Goal: Information Seeking & Learning: Understand process/instructions

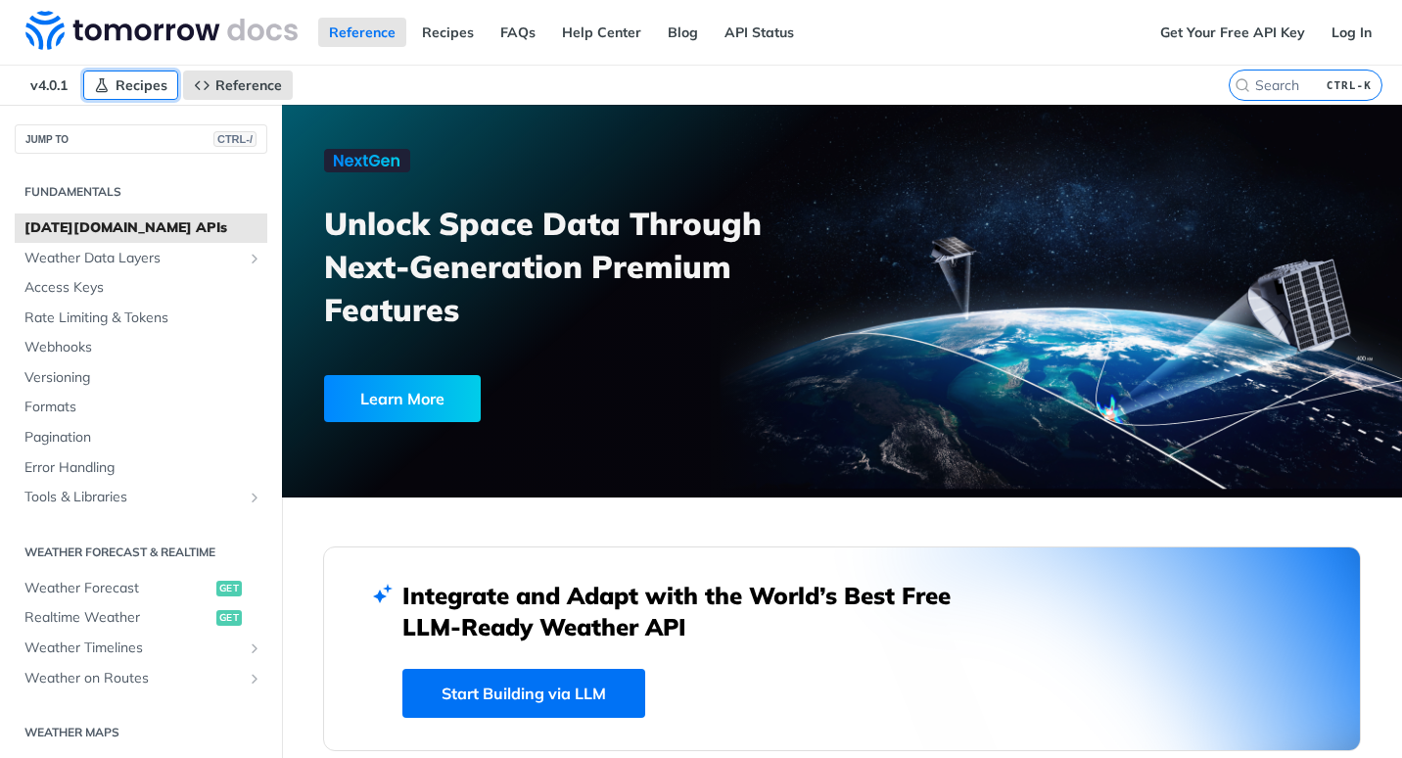
click at [137, 76] on span "Recipes" at bounding box center [142, 85] width 52 height 18
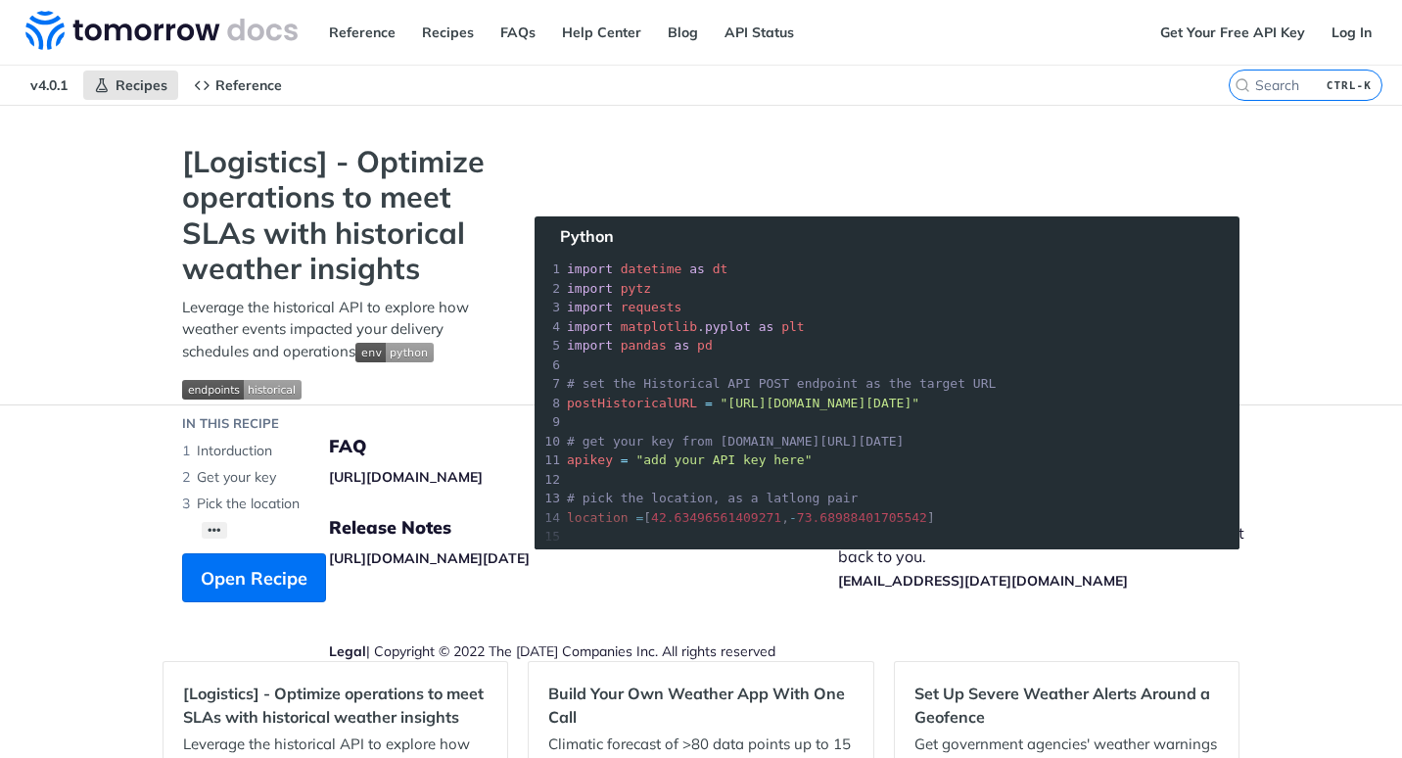
click at [456, 470] on li "Get your key" at bounding box center [338, 477] width 313 height 26
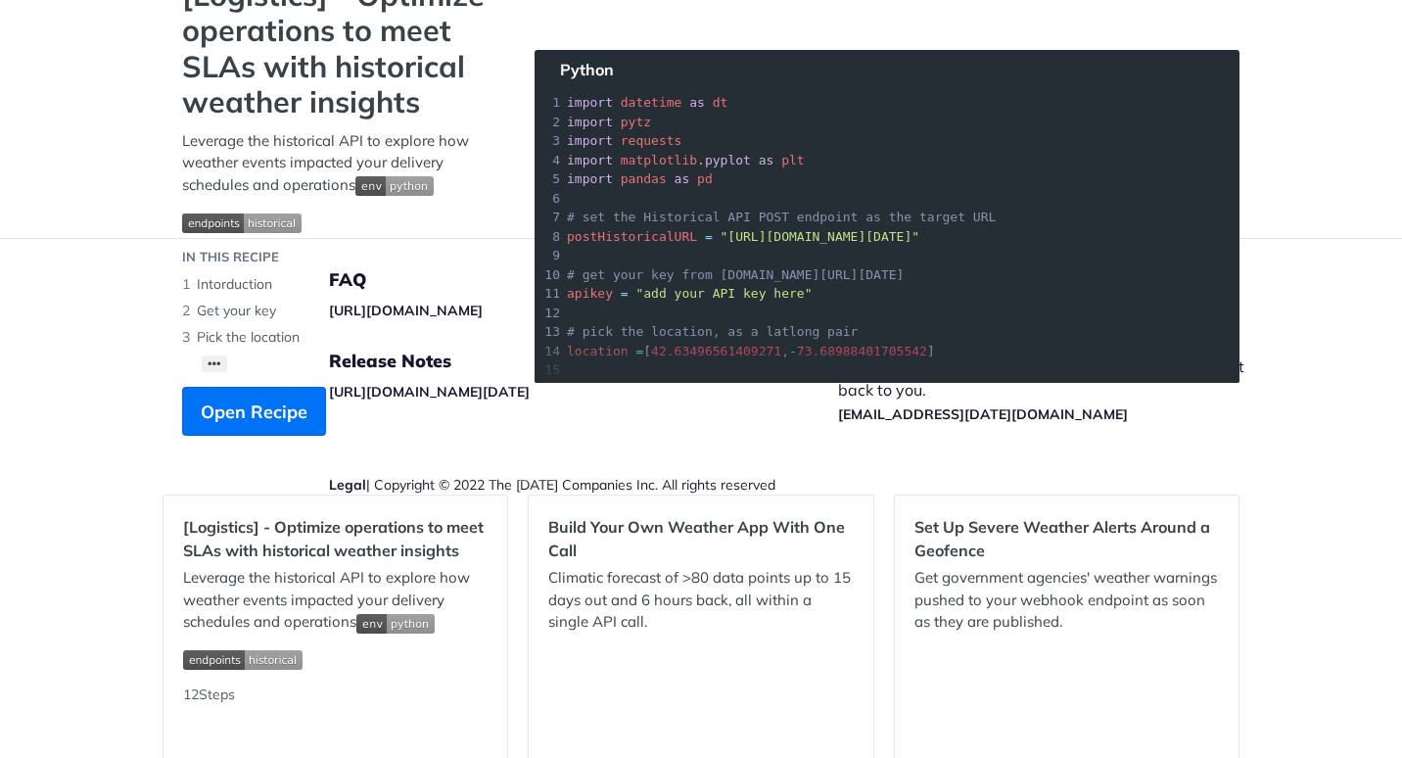
scroll to position [196, 0]
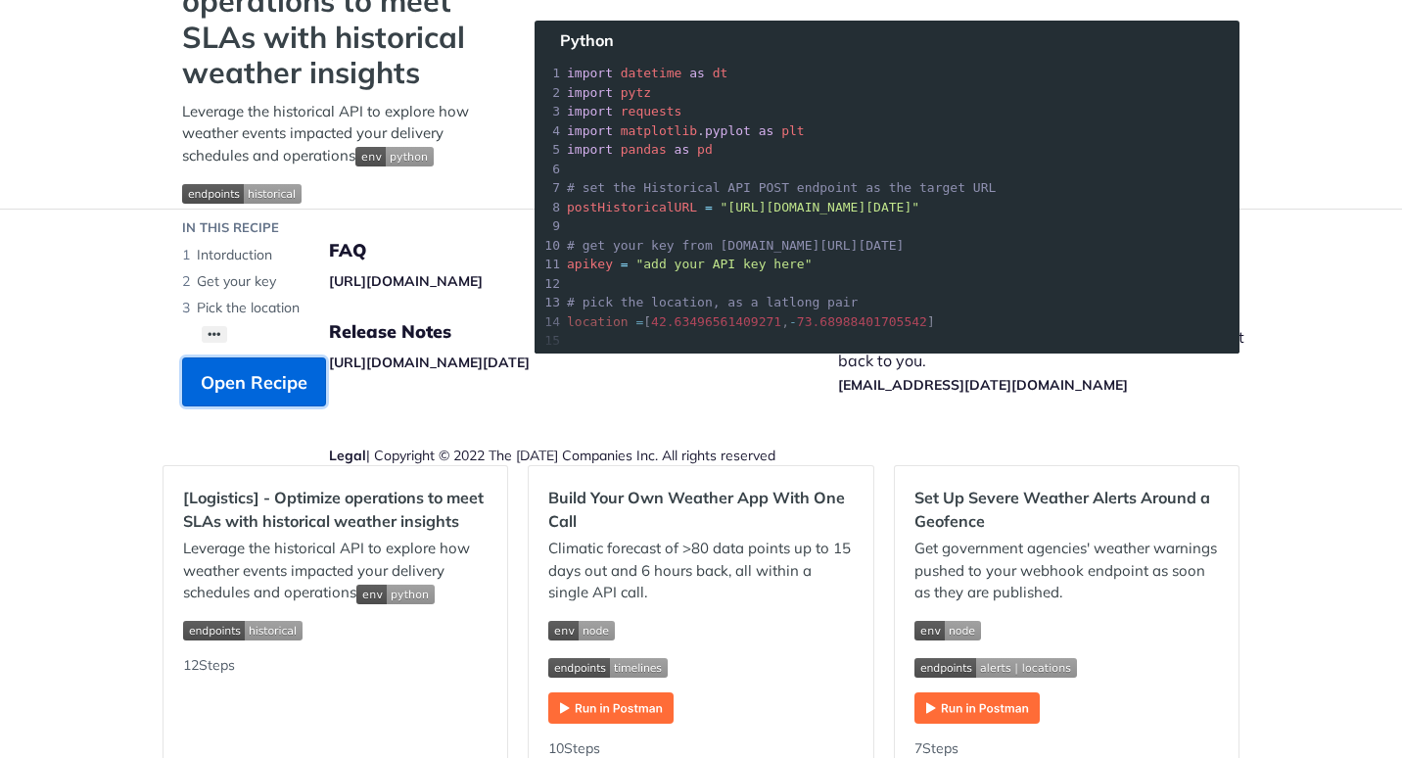
click at [278, 392] on span "Open Recipe" at bounding box center [254, 382] width 107 height 26
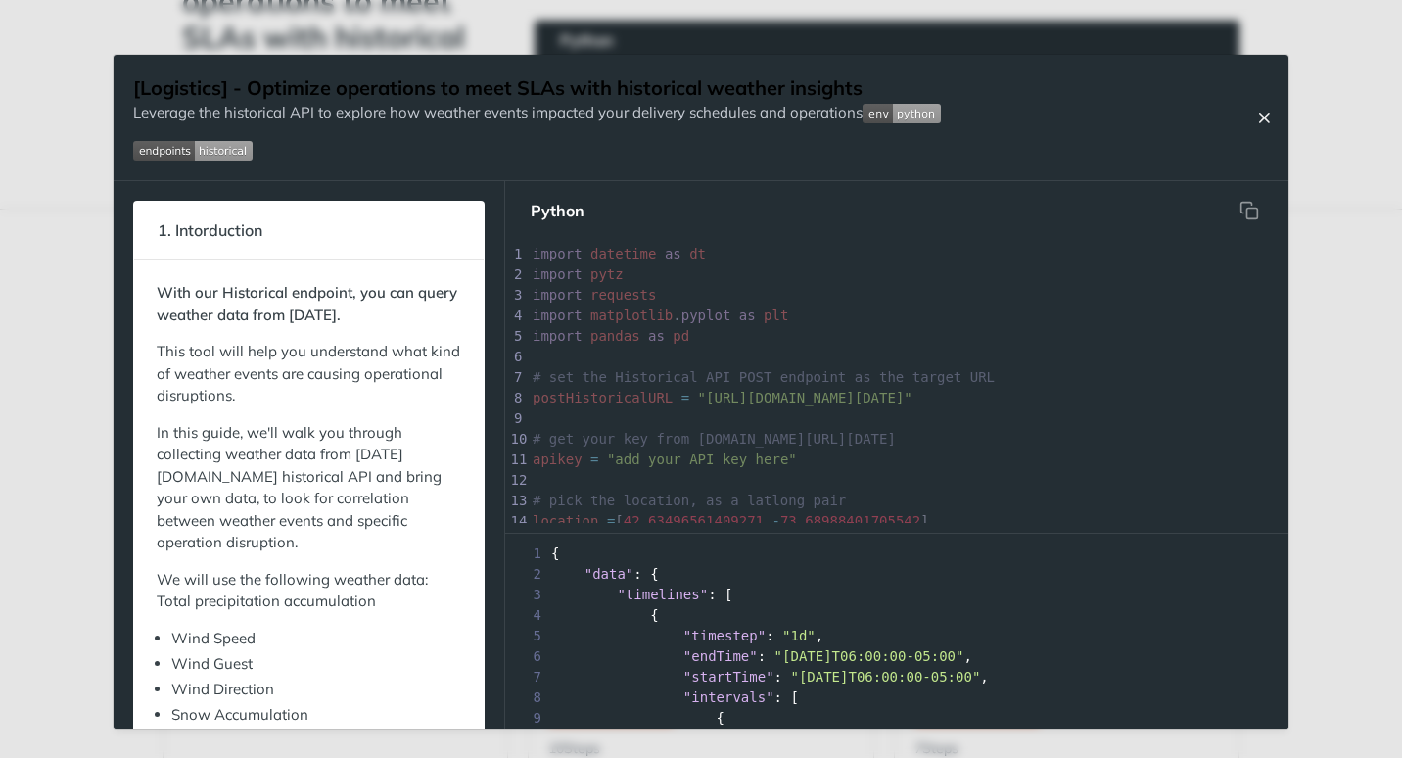
click at [1256, 121] on icon "Close Recipe" at bounding box center [1264, 118] width 18 height 18
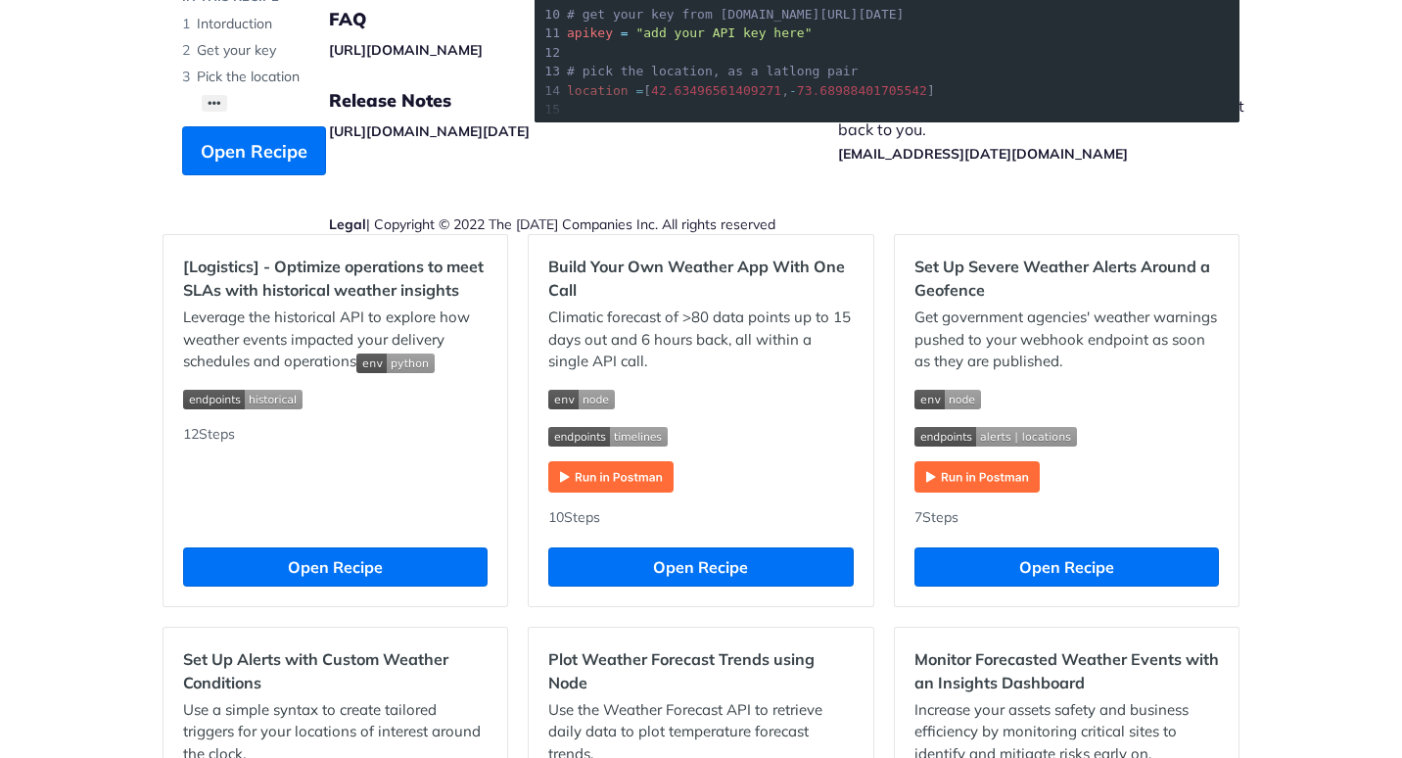
scroll to position [392, 0]
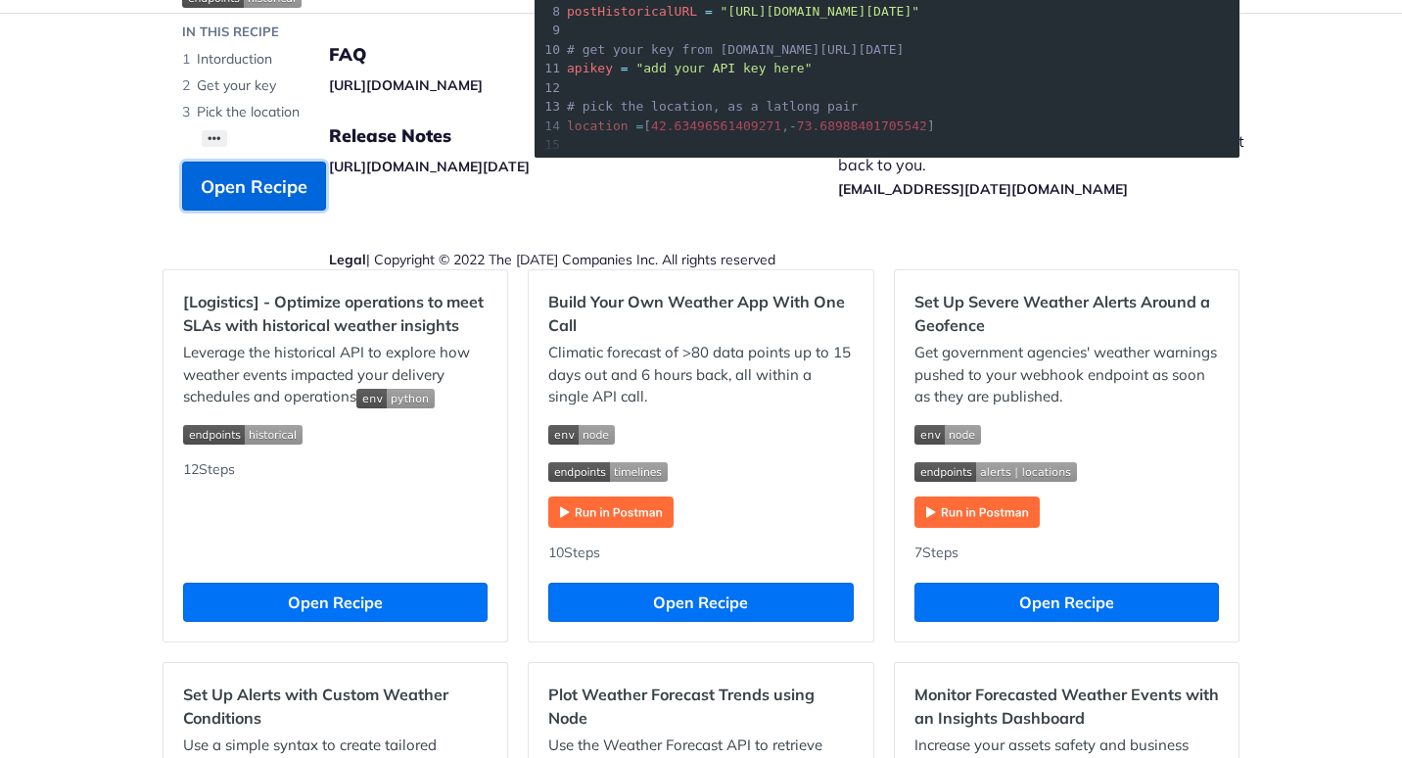
click at [262, 175] on span "Open Recipe" at bounding box center [254, 186] width 107 height 26
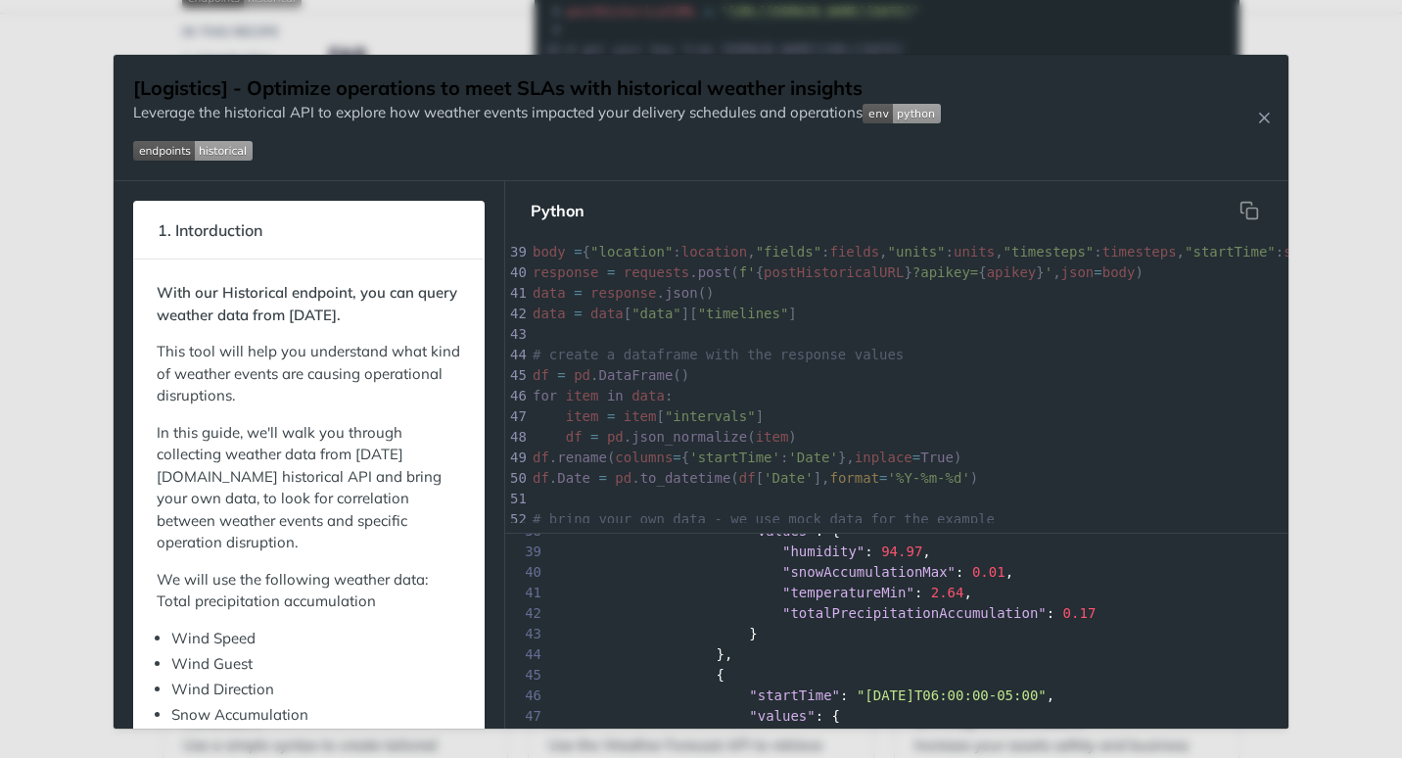
click at [23, 265] on div "Jump to Content Reference Recipes FAQs Help Center Blog API Status Recipes Refe…" at bounding box center [701, 379] width 1402 height 758
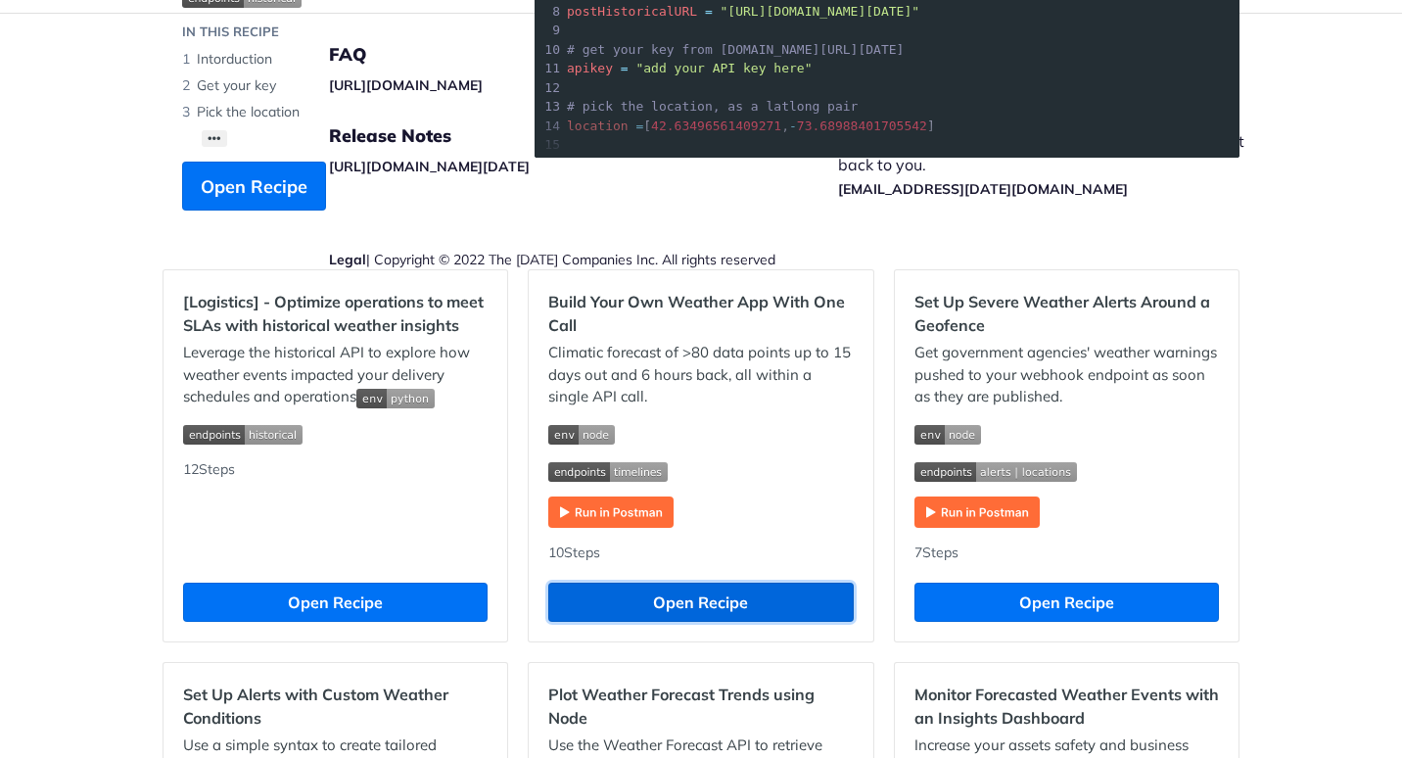
click at [607, 604] on button "Open Recipe" at bounding box center [700, 601] width 304 height 39
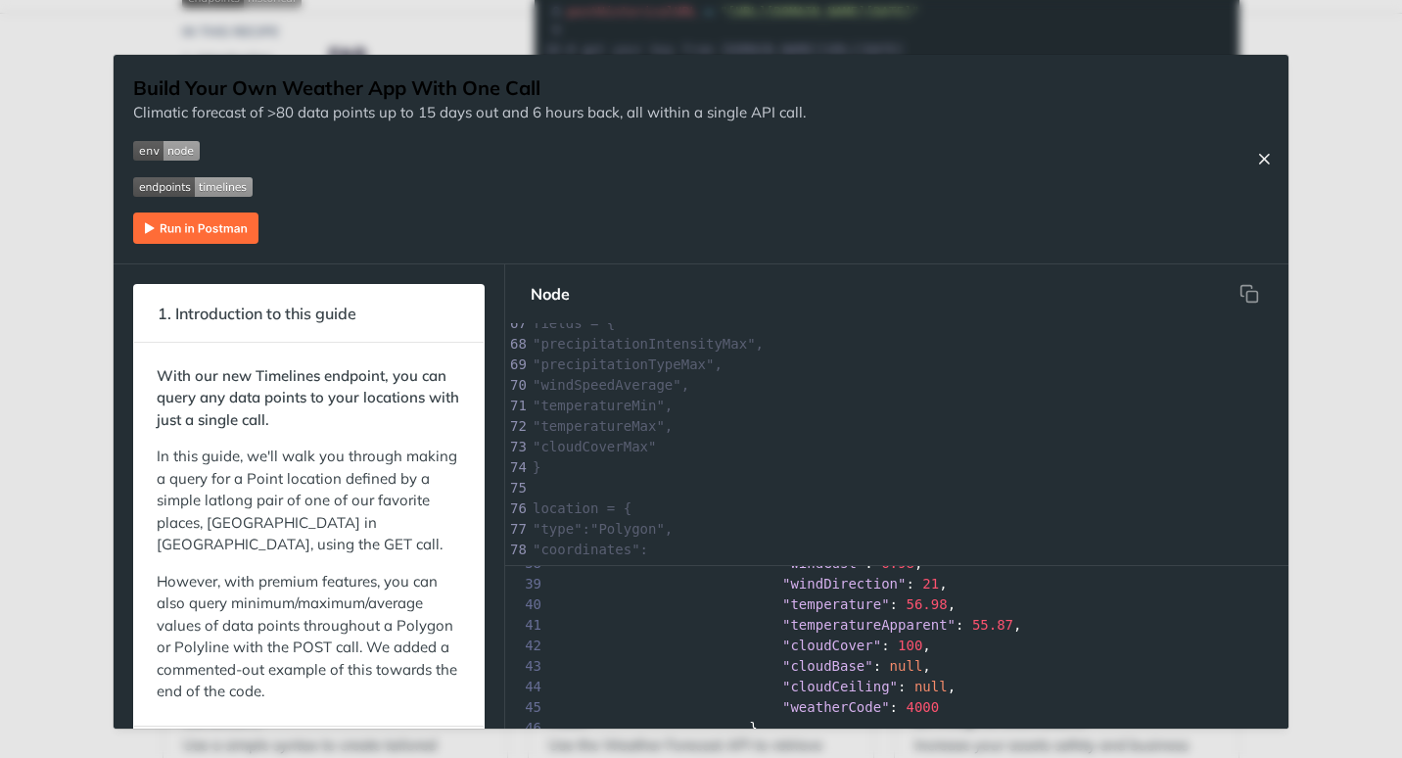
click at [1276, 156] on button "Close Recipe" at bounding box center [1263, 159] width 29 height 20
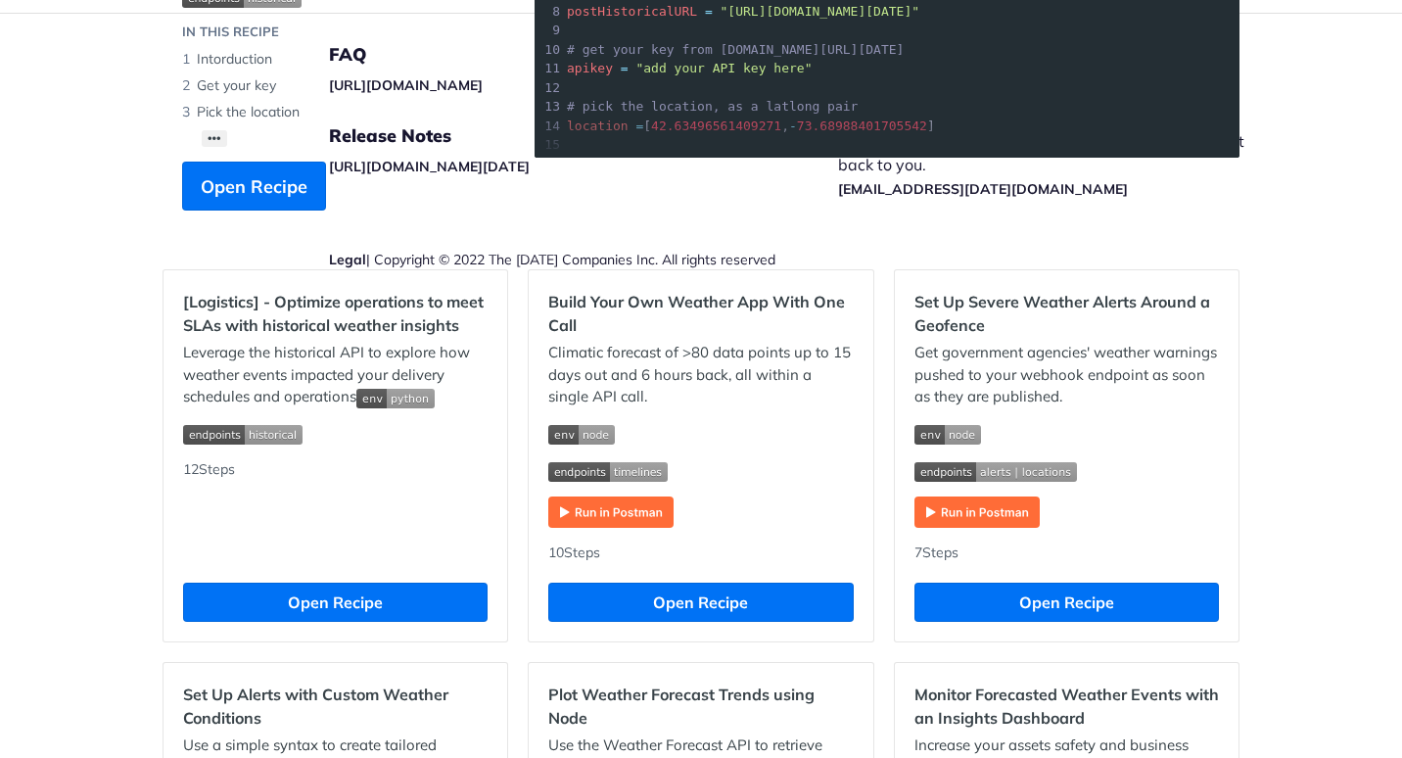
click at [593, 512] on img "Expand image" at bounding box center [610, 511] width 125 height 31
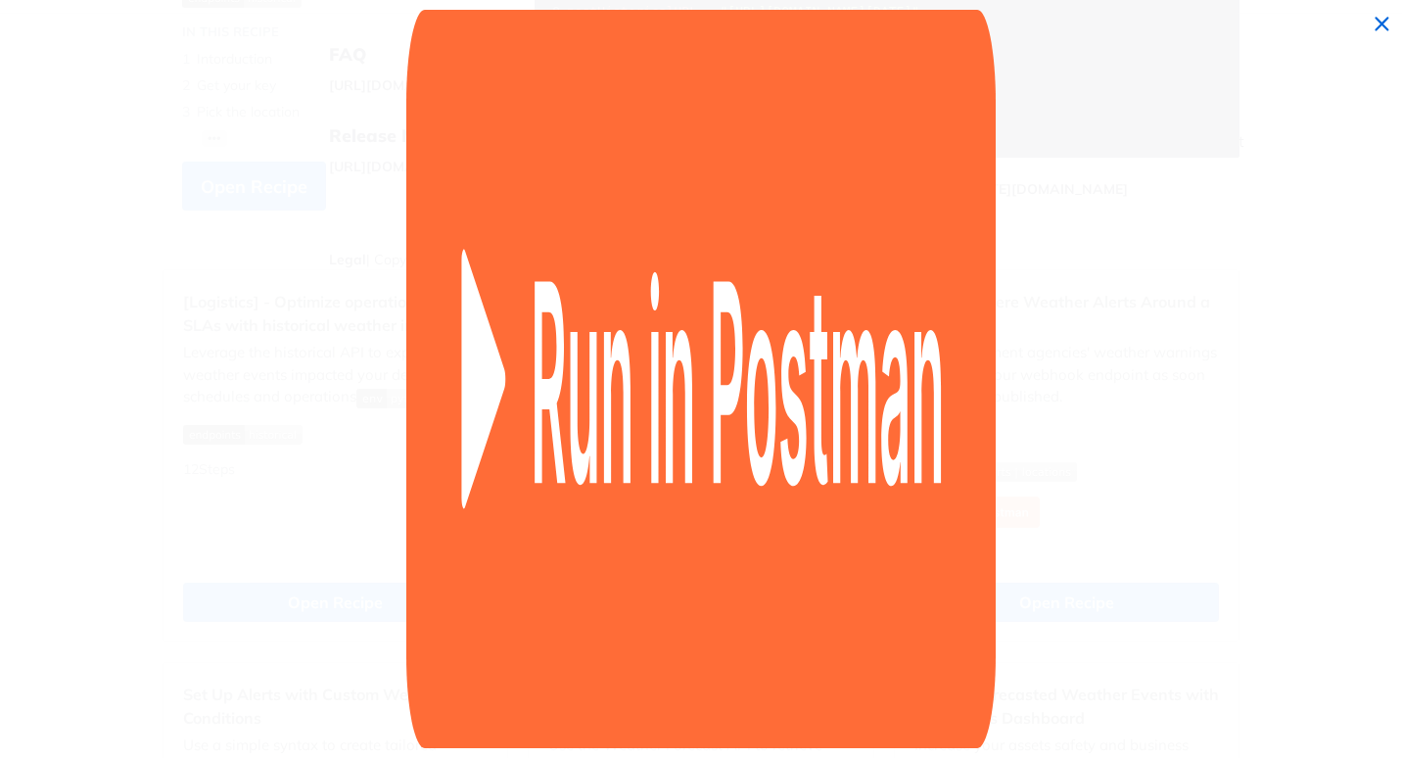
click at [355, 407] on span "Collapse image" at bounding box center [701, 379] width 1402 height 758
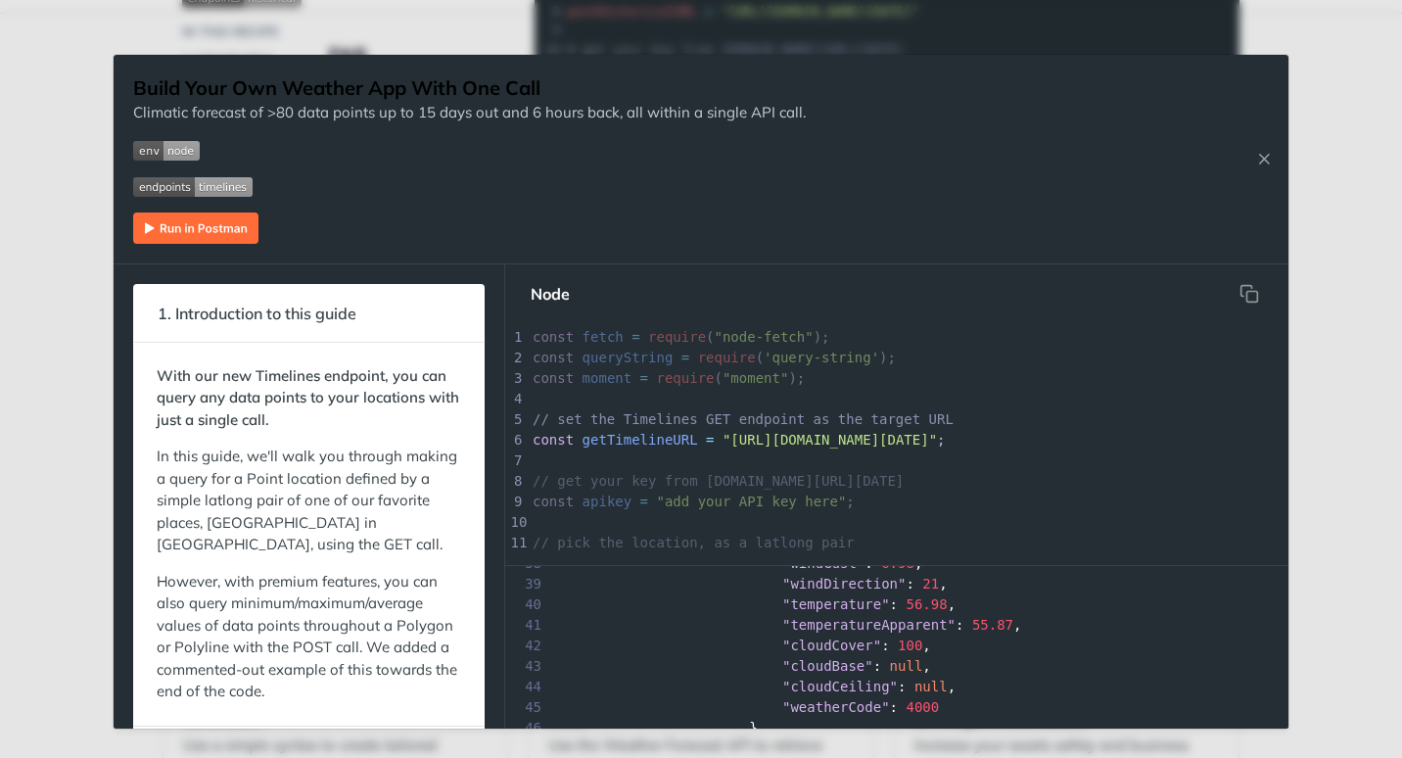
click at [5, 340] on div "Jump to Content Reference Recipes FAQs Help Center Blog API Status Recipes Refe…" at bounding box center [701, 379] width 1402 height 758
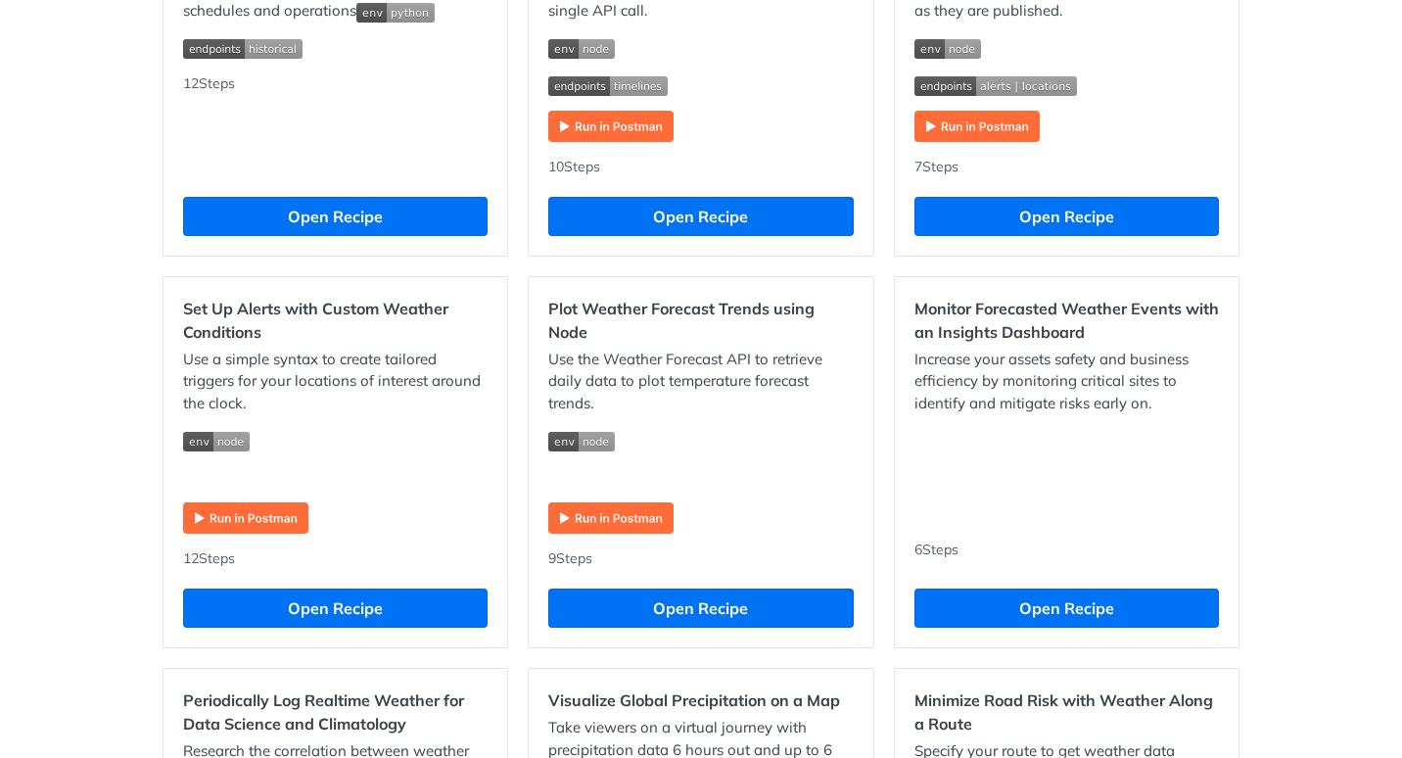
scroll to position [783, 0]
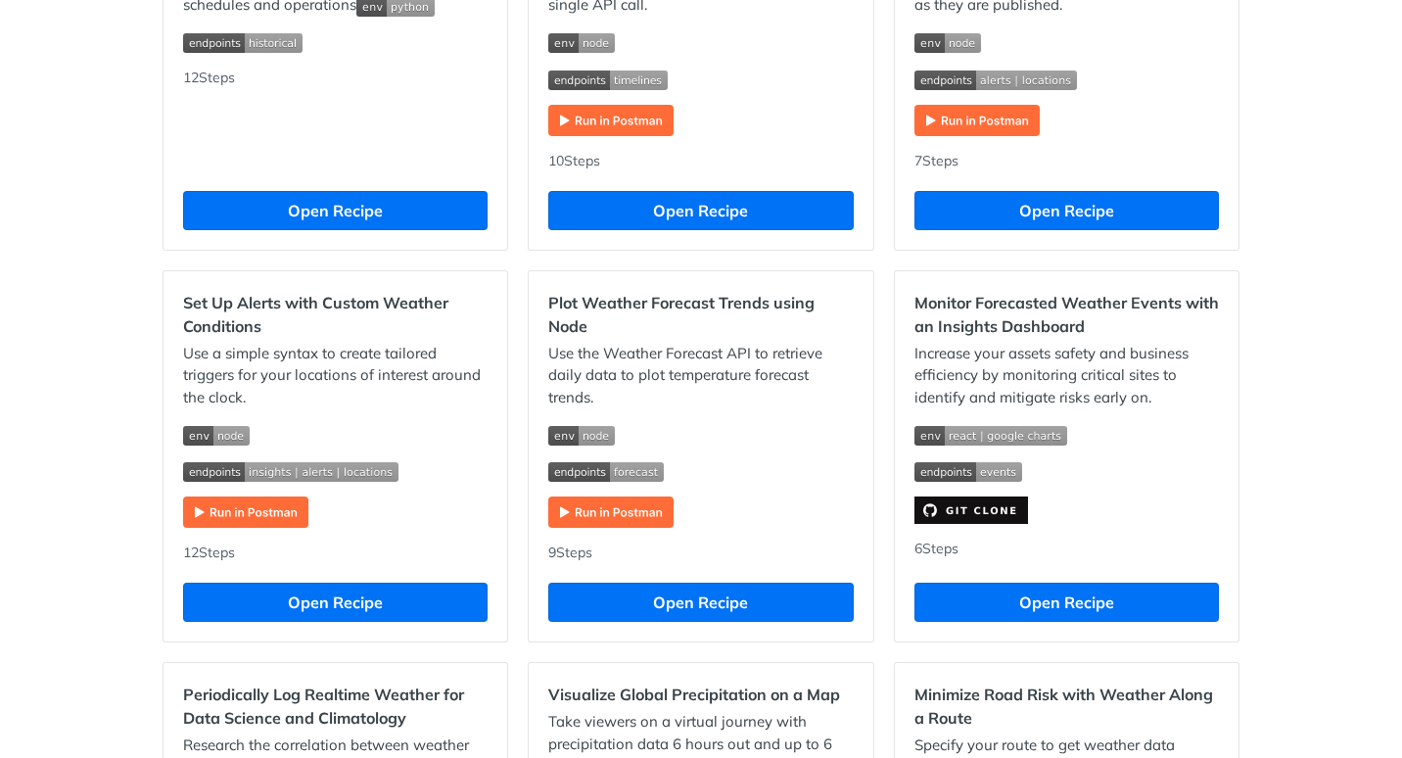
click at [261, 472] on img "Expand image" at bounding box center [290, 472] width 215 height 20
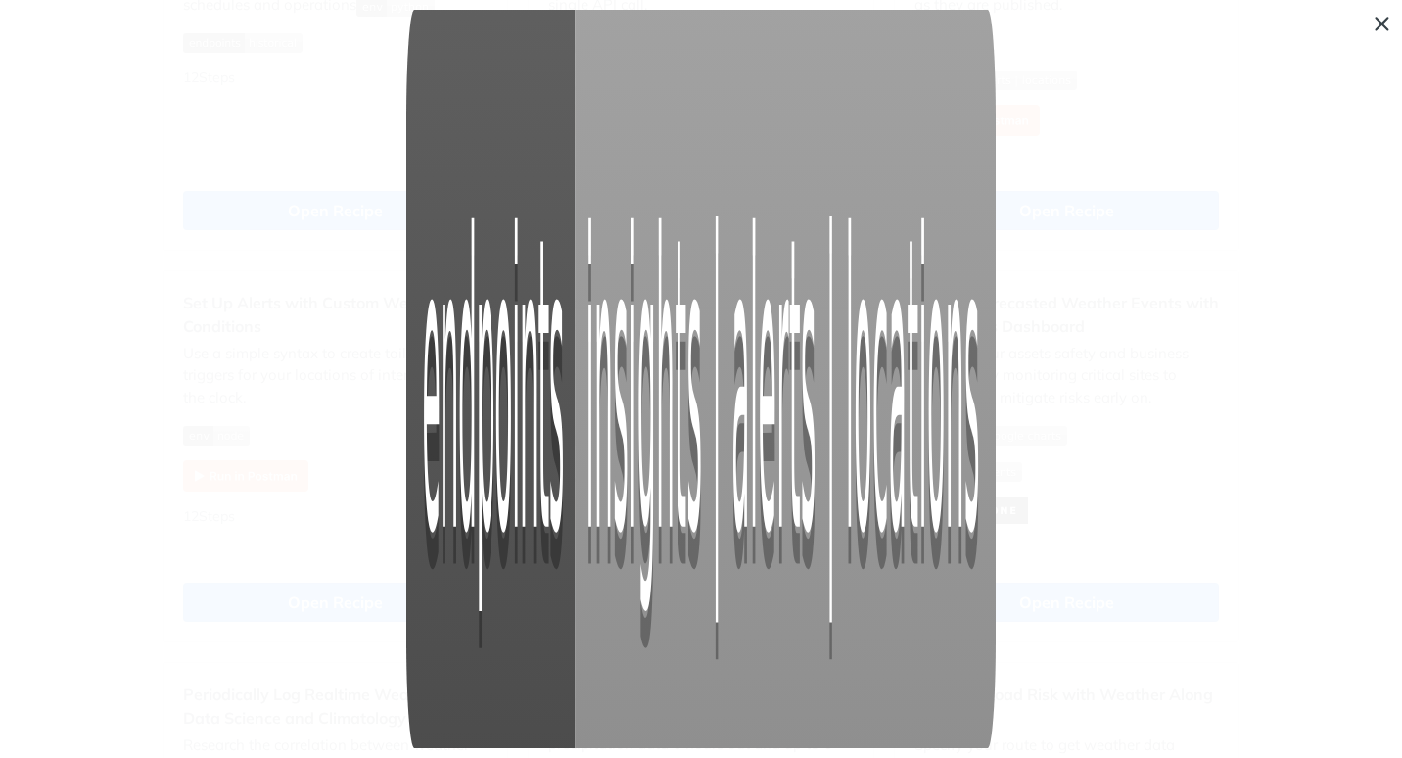
click at [261, 472] on span "Collapse image" at bounding box center [701, 379] width 1402 height 758
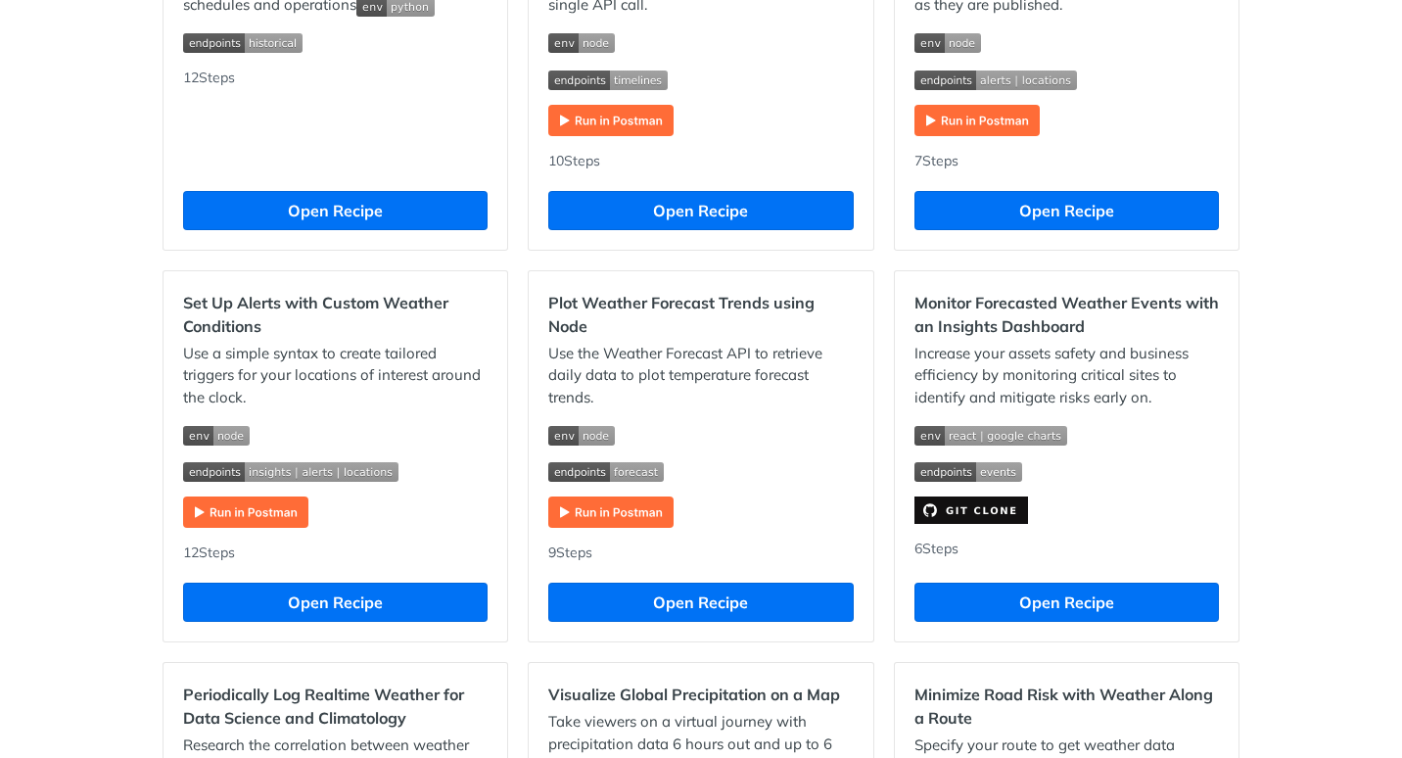
click at [373, 448] on div "Use a simple syntax to create tailored triggers for your locations of interest …" at bounding box center [335, 436] width 304 height 186
click at [225, 488] on div "Use a simple syntax to create tailored triggers for your locations of interest …" at bounding box center [335, 436] width 304 height 186
click at [219, 519] on img "Expand image" at bounding box center [245, 511] width 125 height 31
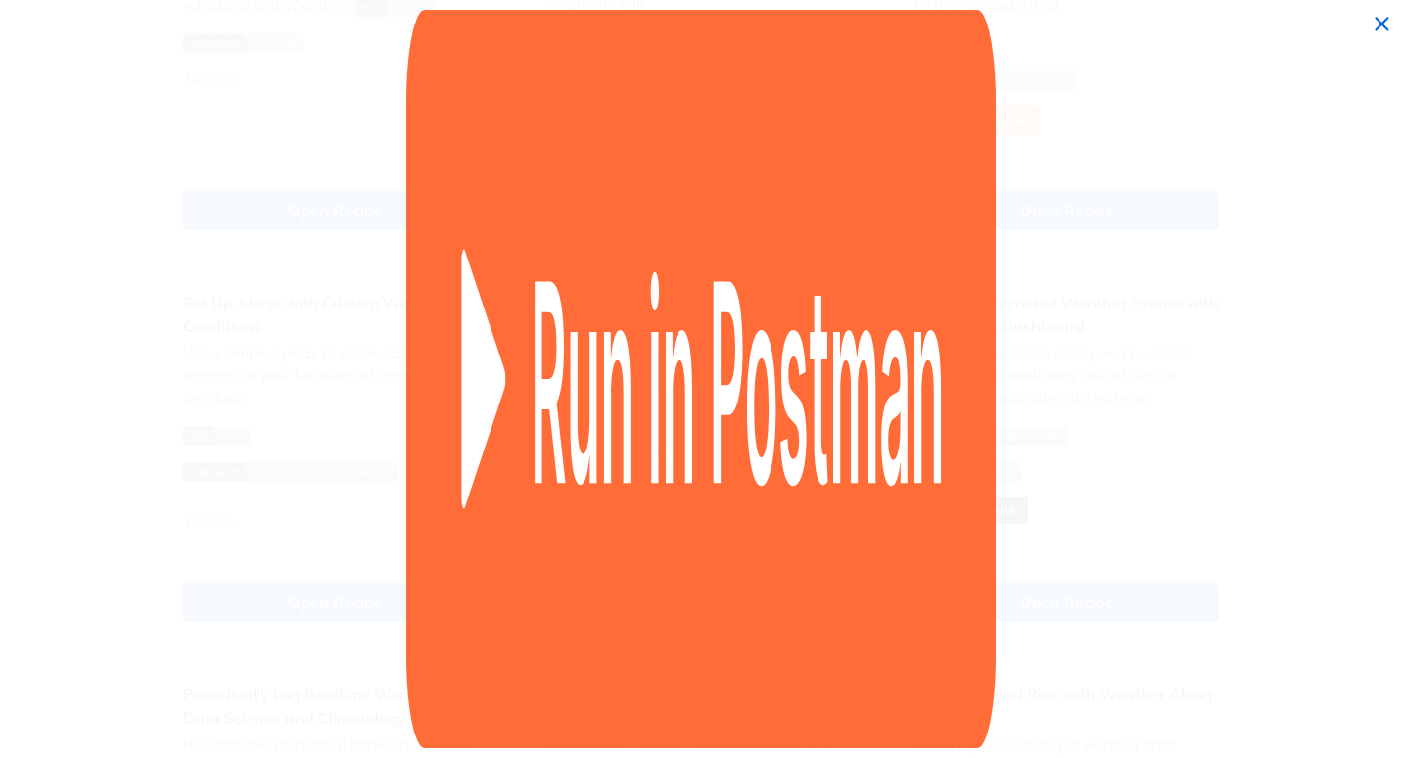
click at [165, 322] on span "Collapse image" at bounding box center [701, 379] width 1402 height 758
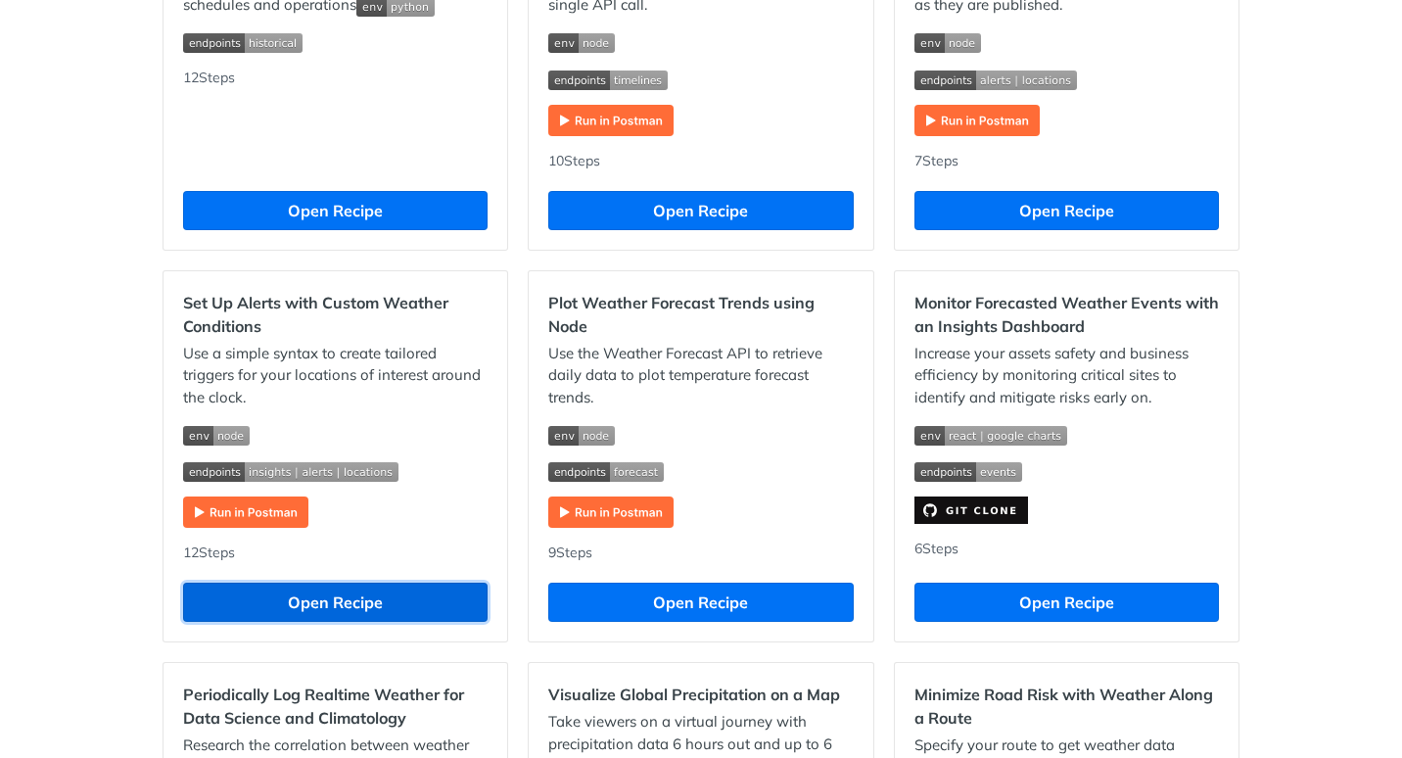
click at [401, 601] on button "Open Recipe" at bounding box center [335, 601] width 304 height 39
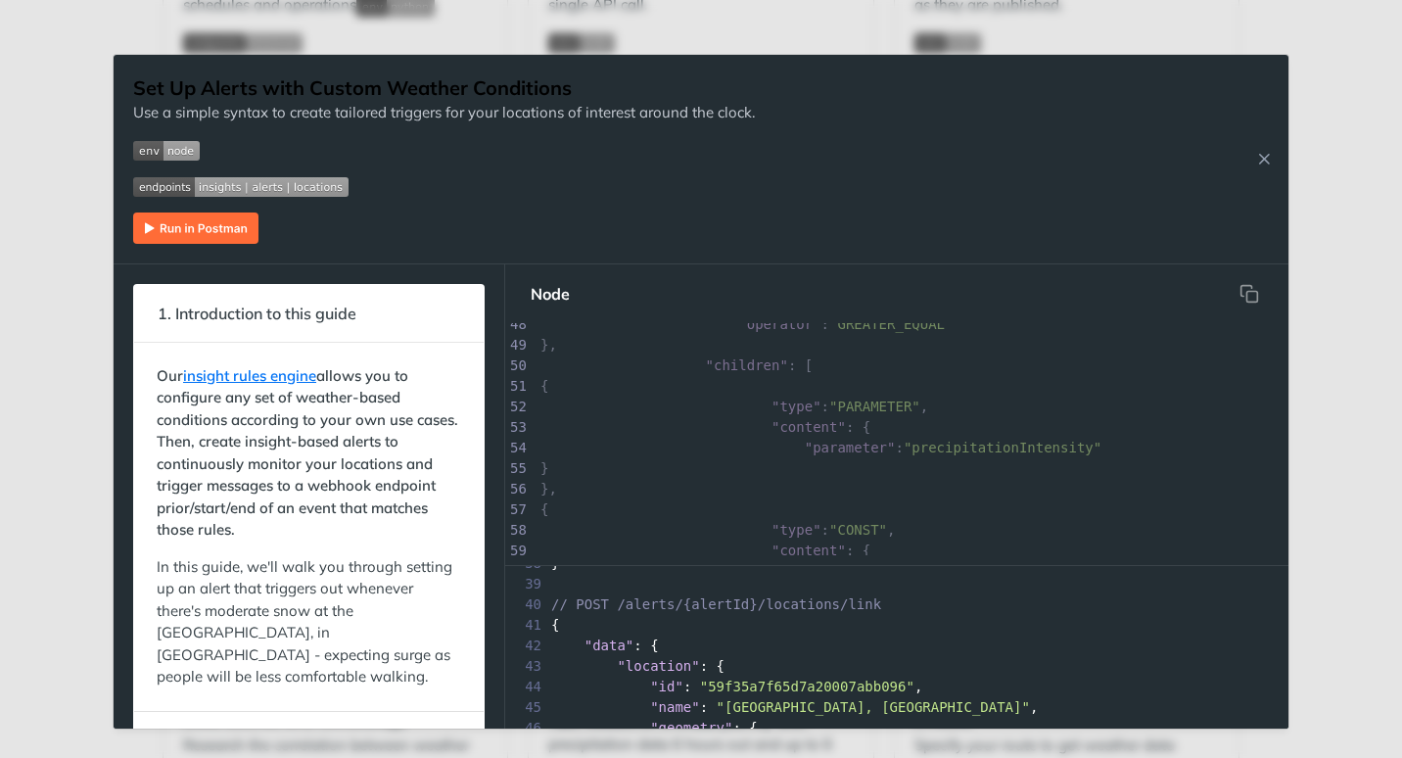
scroll to position [1053, 0]
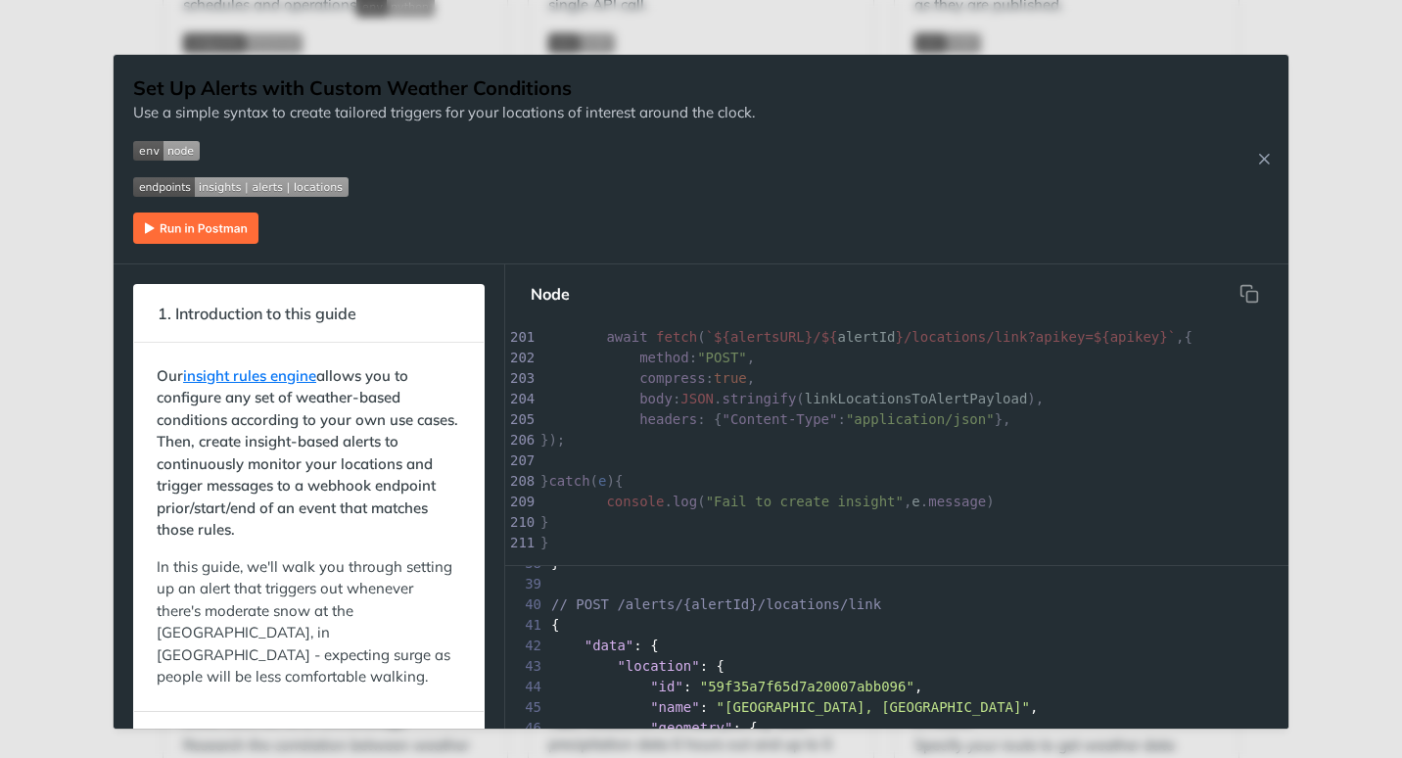
click at [0, 364] on html "Jump to Content Reference Recipes FAQs Help Center Blog API Status Recipes Refe…" at bounding box center [701, 379] width 1402 height 758
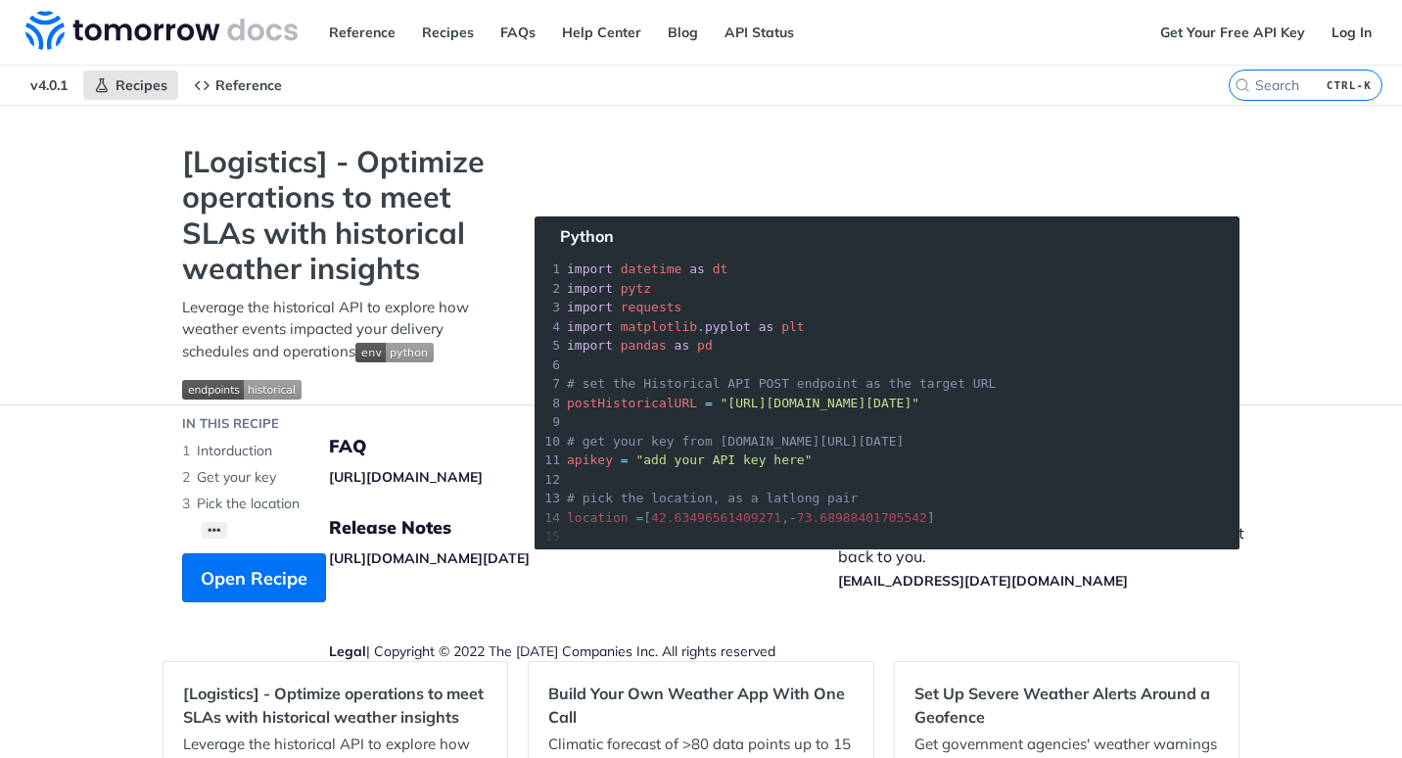
click at [232, 92] on span "Reference" at bounding box center [248, 85] width 67 height 18
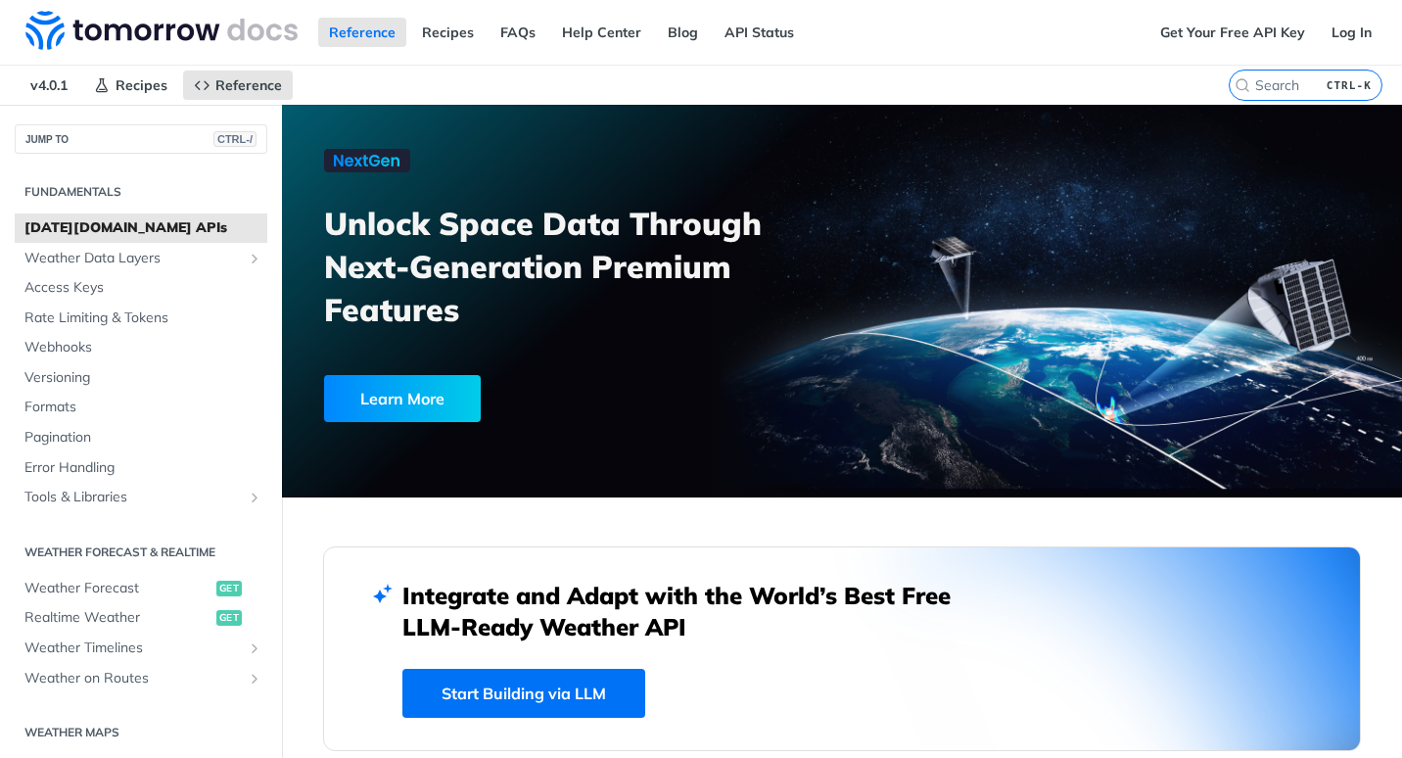
click at [40, 85] on span "v4.0.1" at bounding box center [49, 84] width 59 height 29
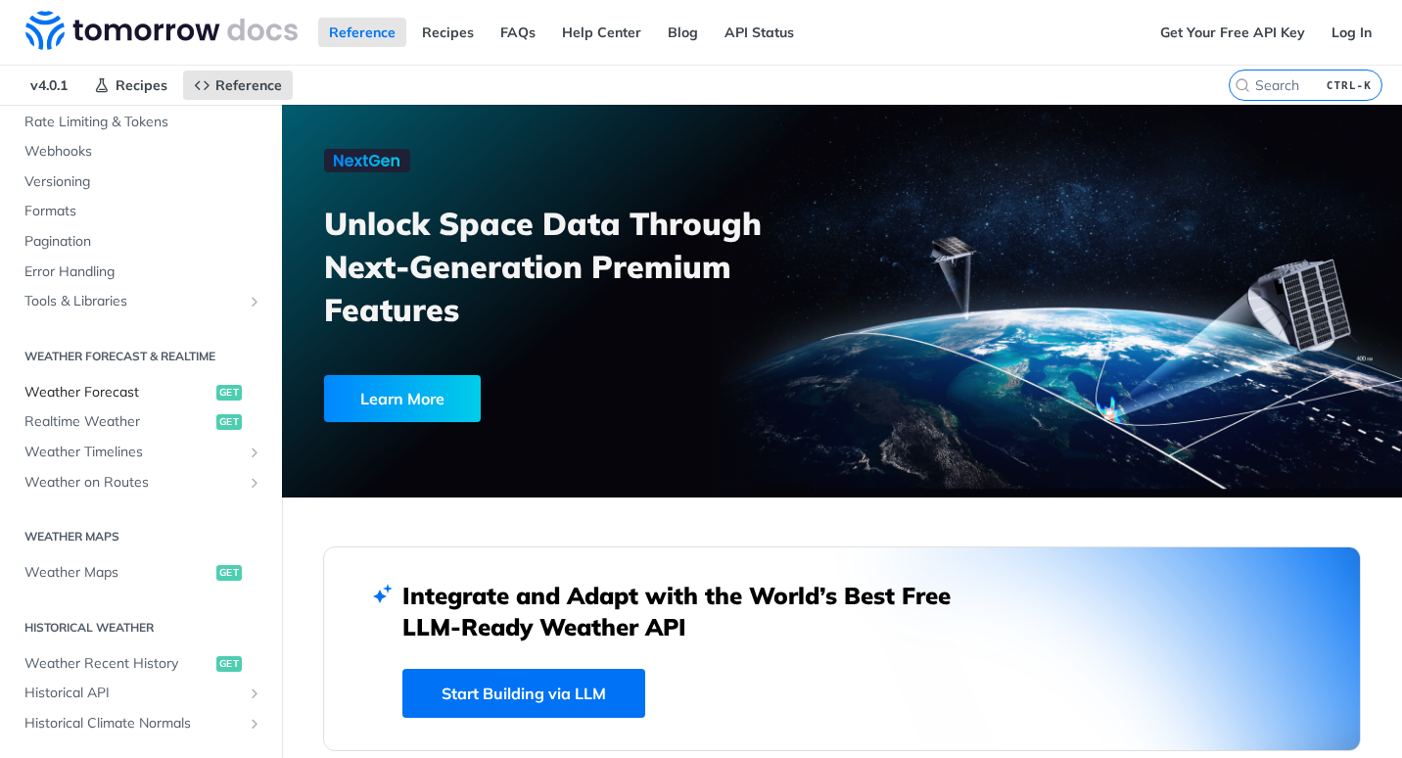
click at [81, 391] on span "Weather Forecast" at bounding box center [117, 393] width 187 height 20
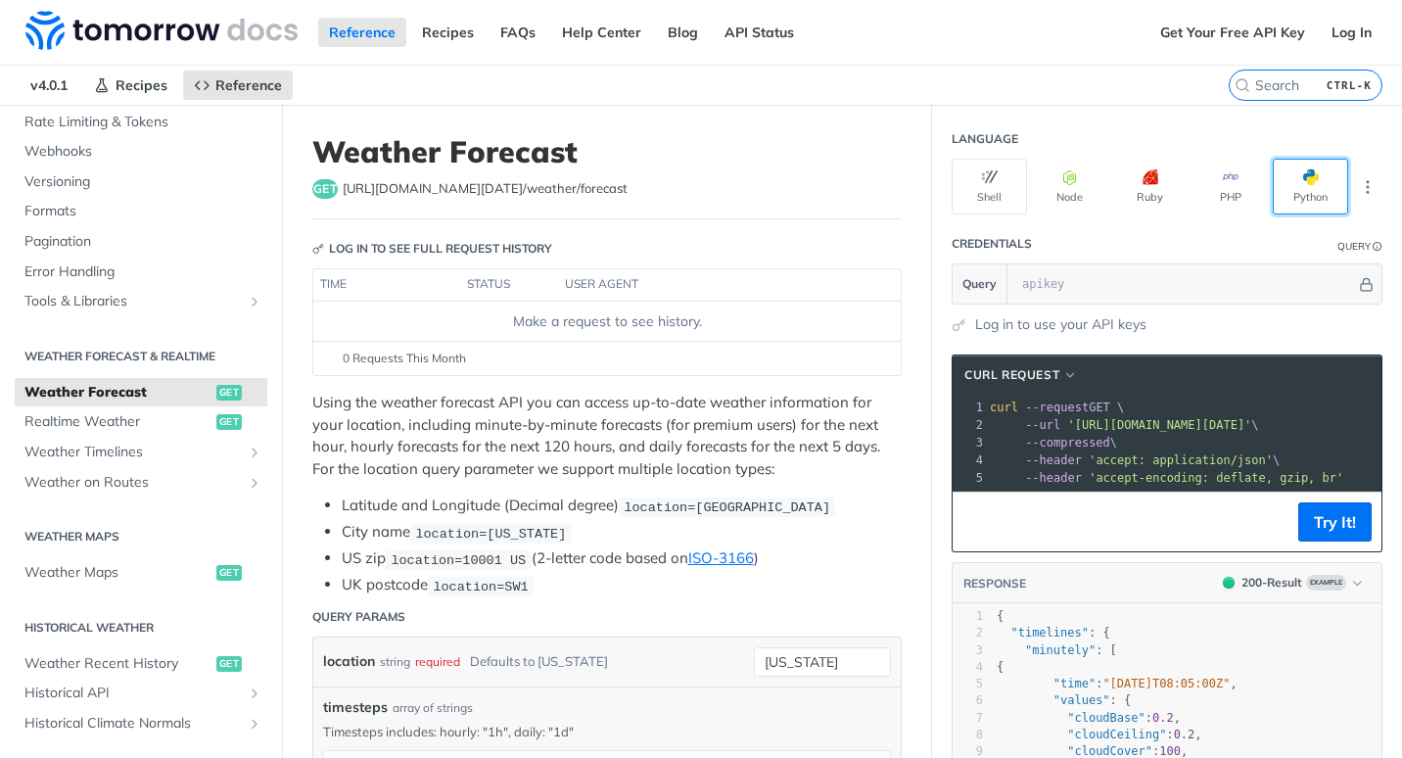
click at [1304, 181] on button "Python" at bounding box center [1310, 187] width 75 height 56
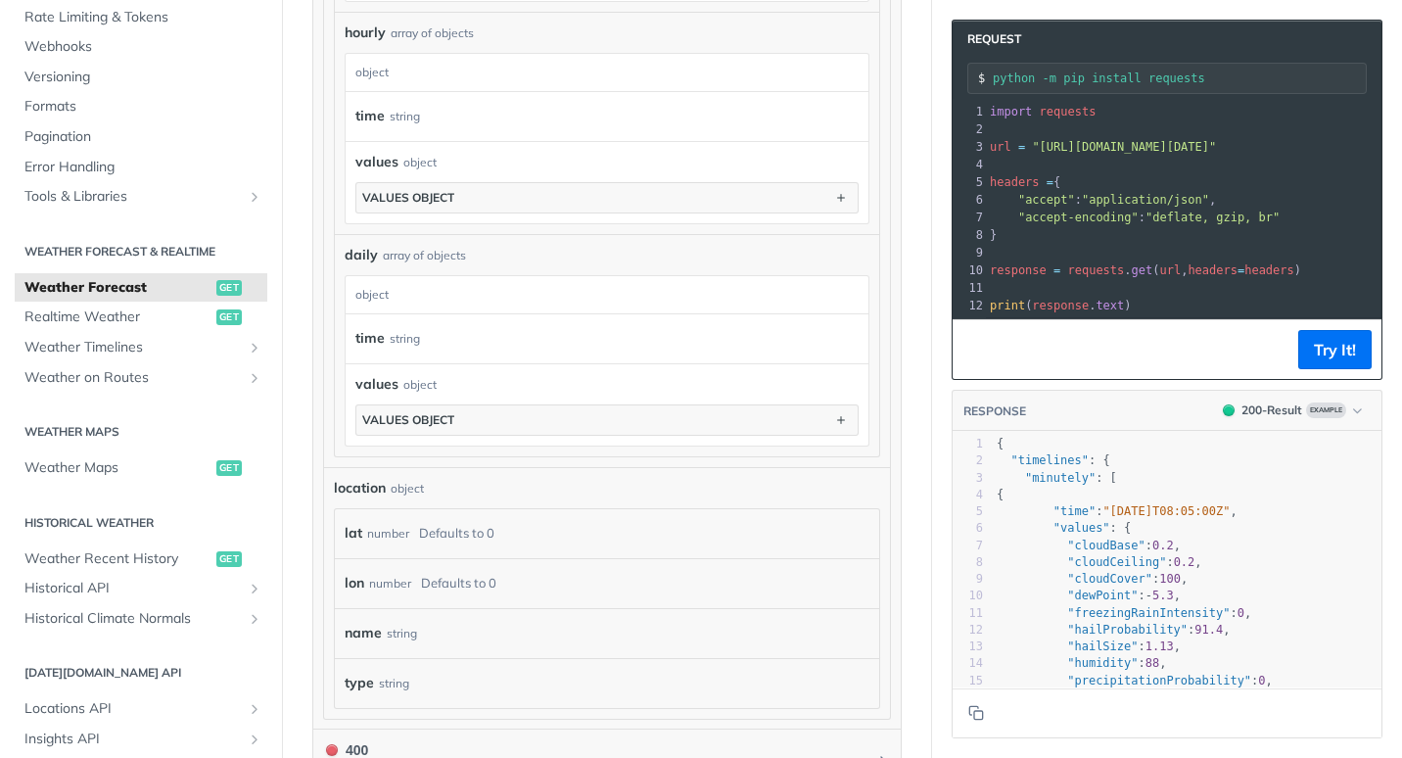
scroll to position [1566, 0]
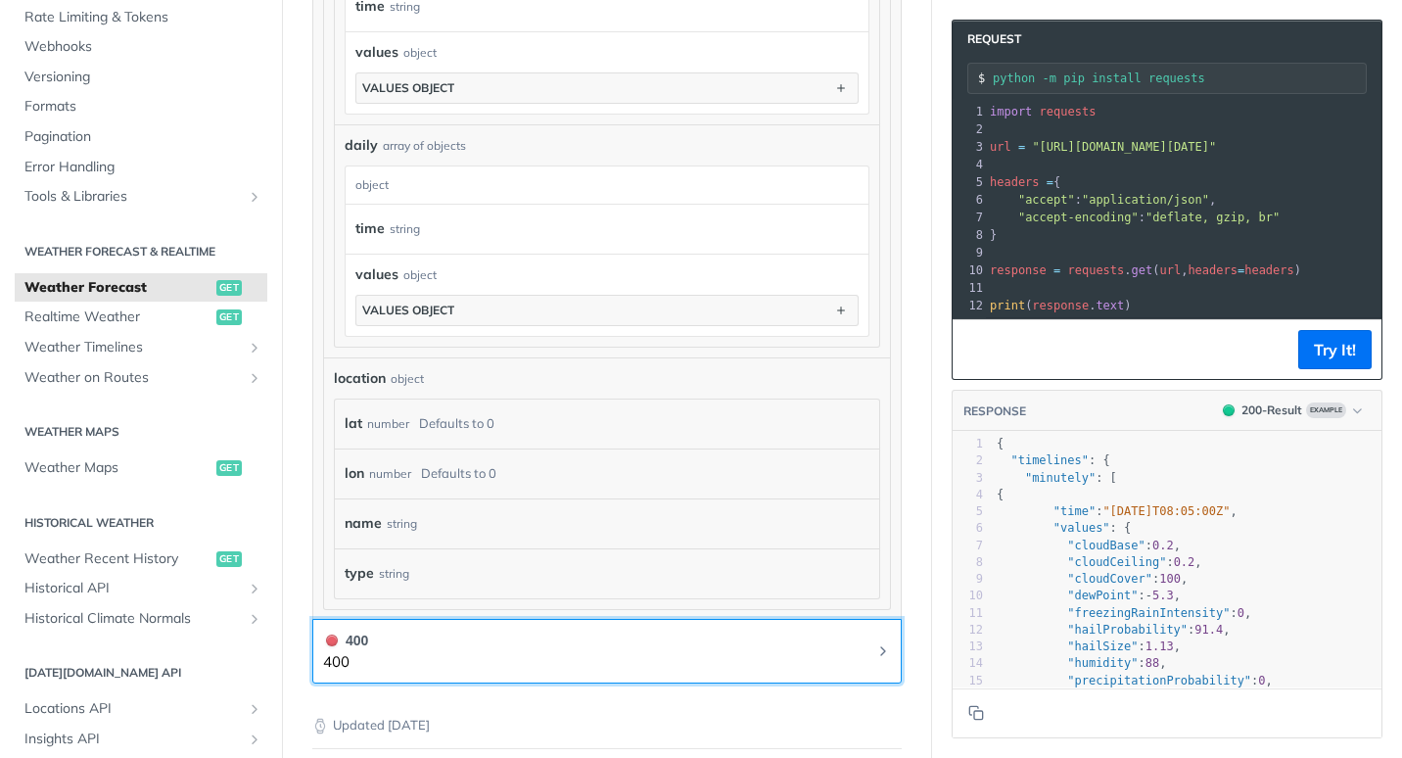
click at [844, 644] on button "400 400" at bounding box center [607, 651] width 568 height 44
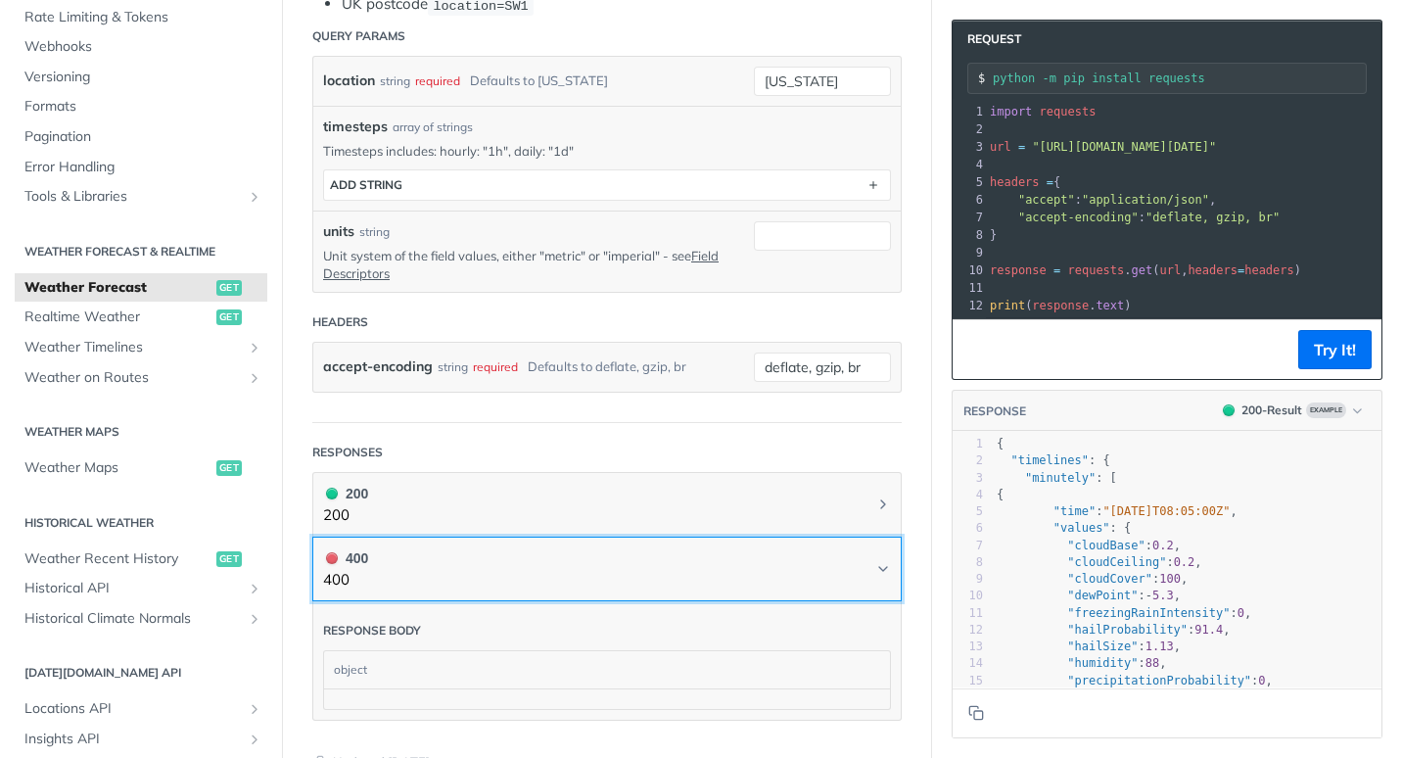
scroll to position [487, 0]
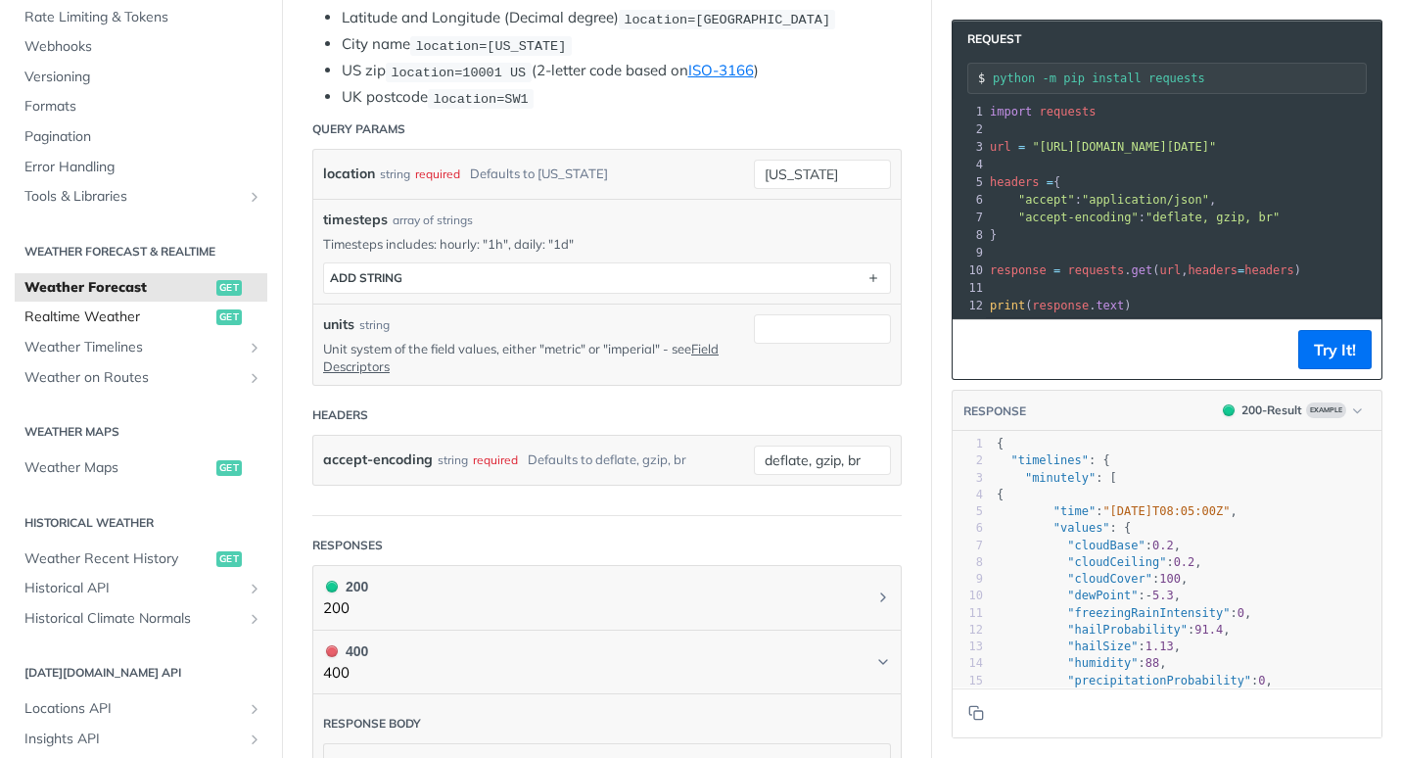
click at [104, 318] on span "Realtime Weather" at bounding box center [117, 317] width 187 height 20
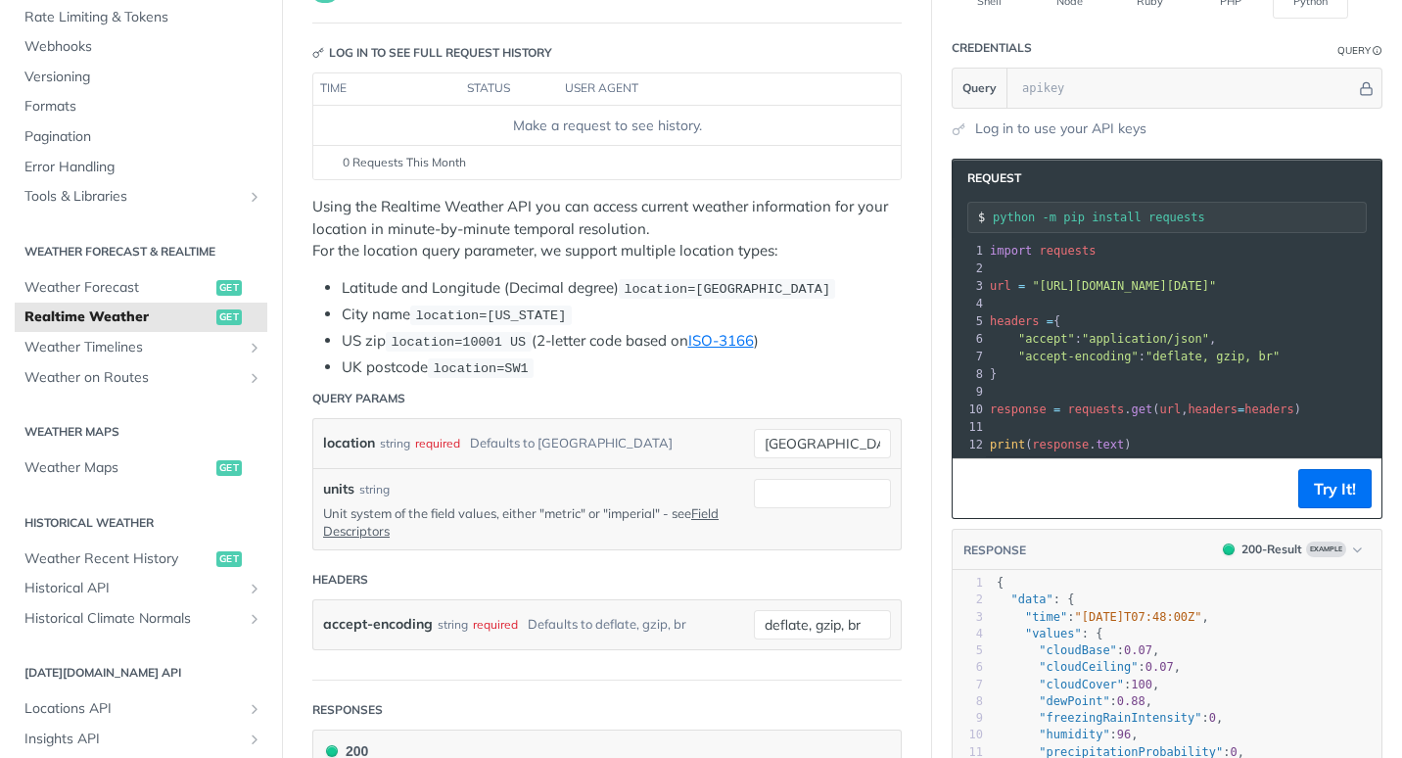
scroll to position [489, 0]
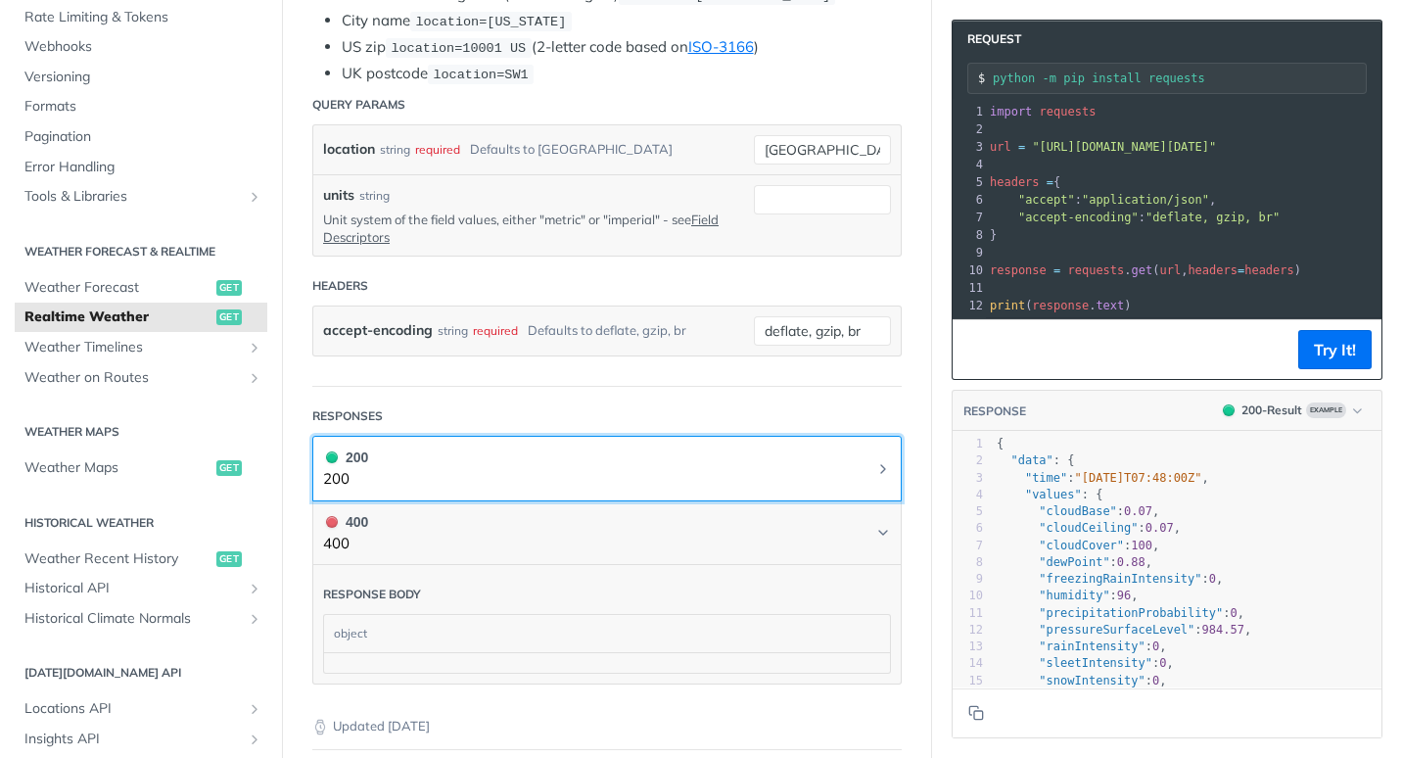
click at [864, 482] on button "200 200" at bounding box center [607, 468] width 568 height 44
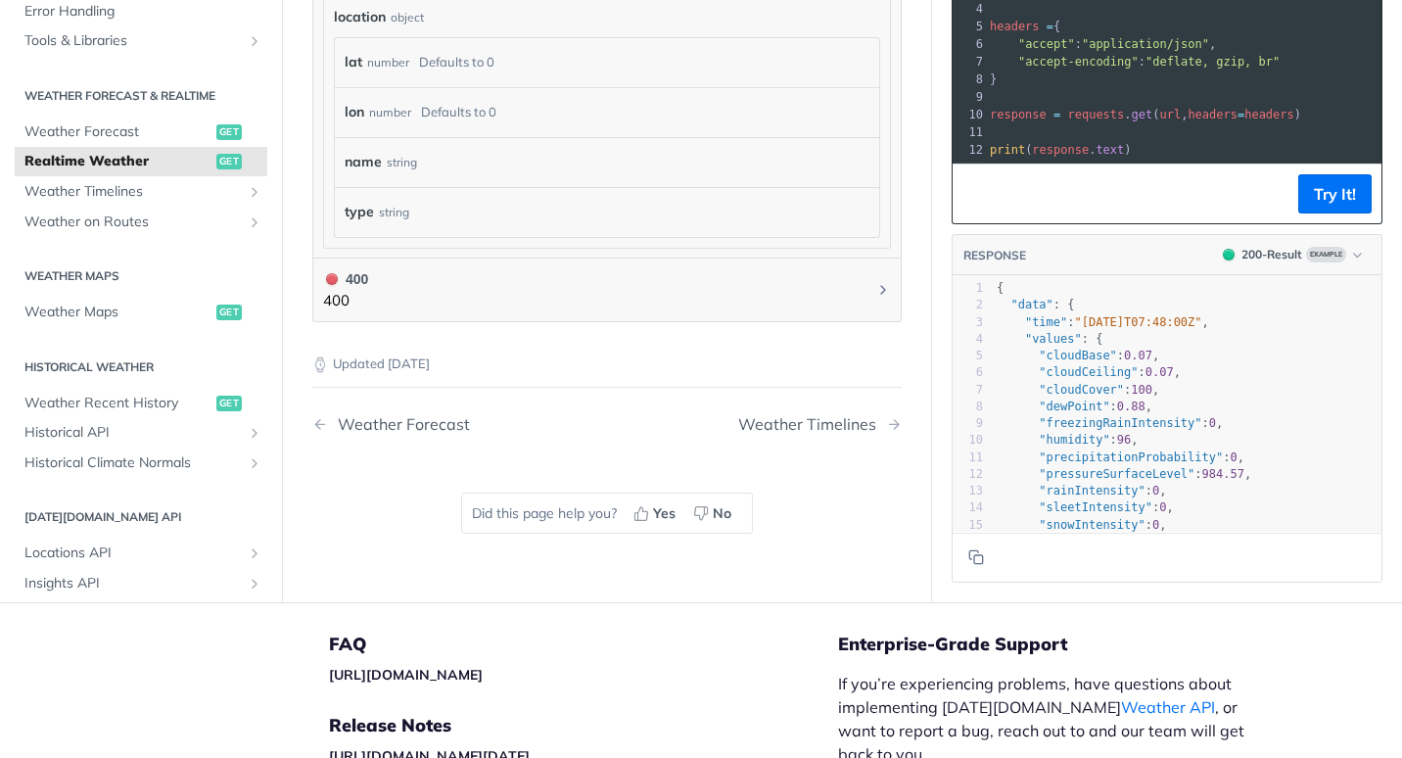
scroll to position [1273, 0]
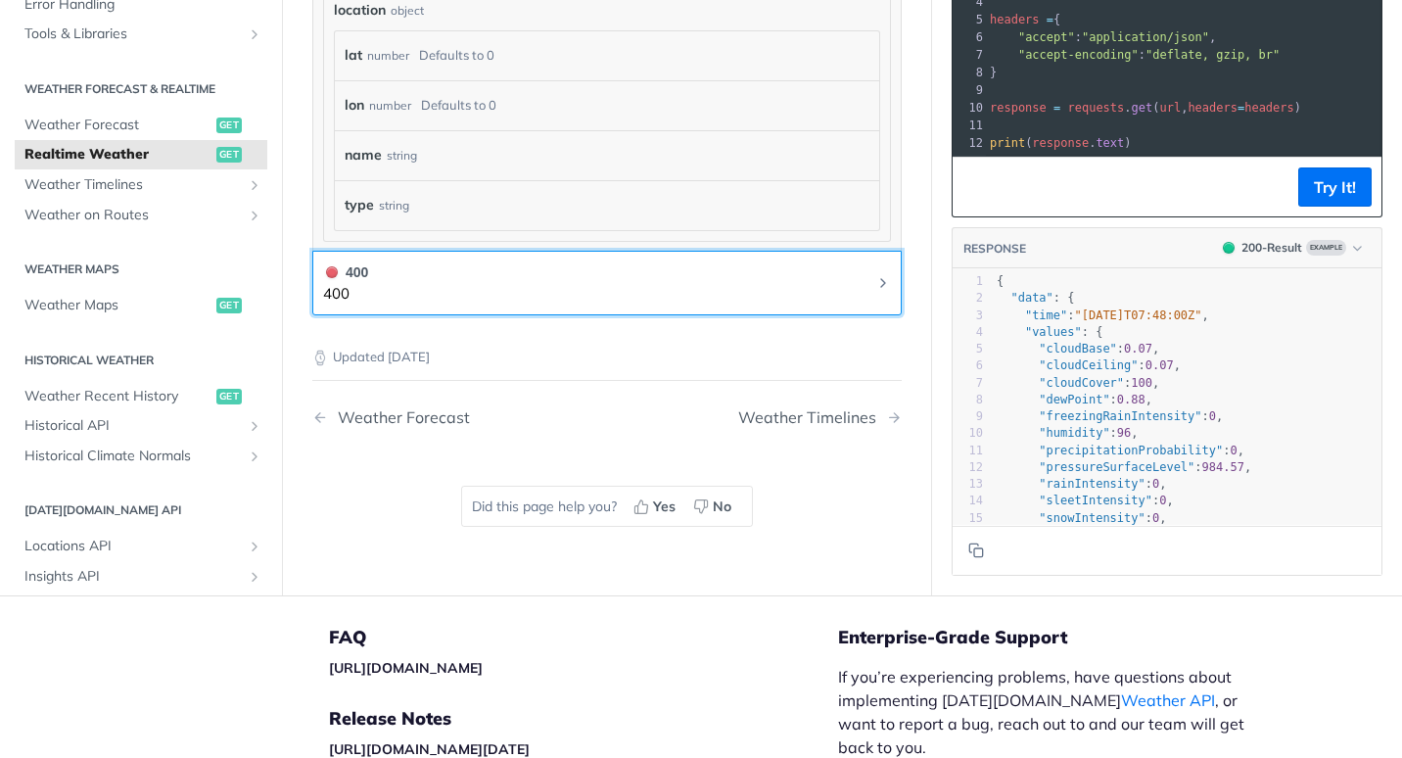
click at [854, 272] on button "400 400" at bounding box center [607, 283] width 568 height 44
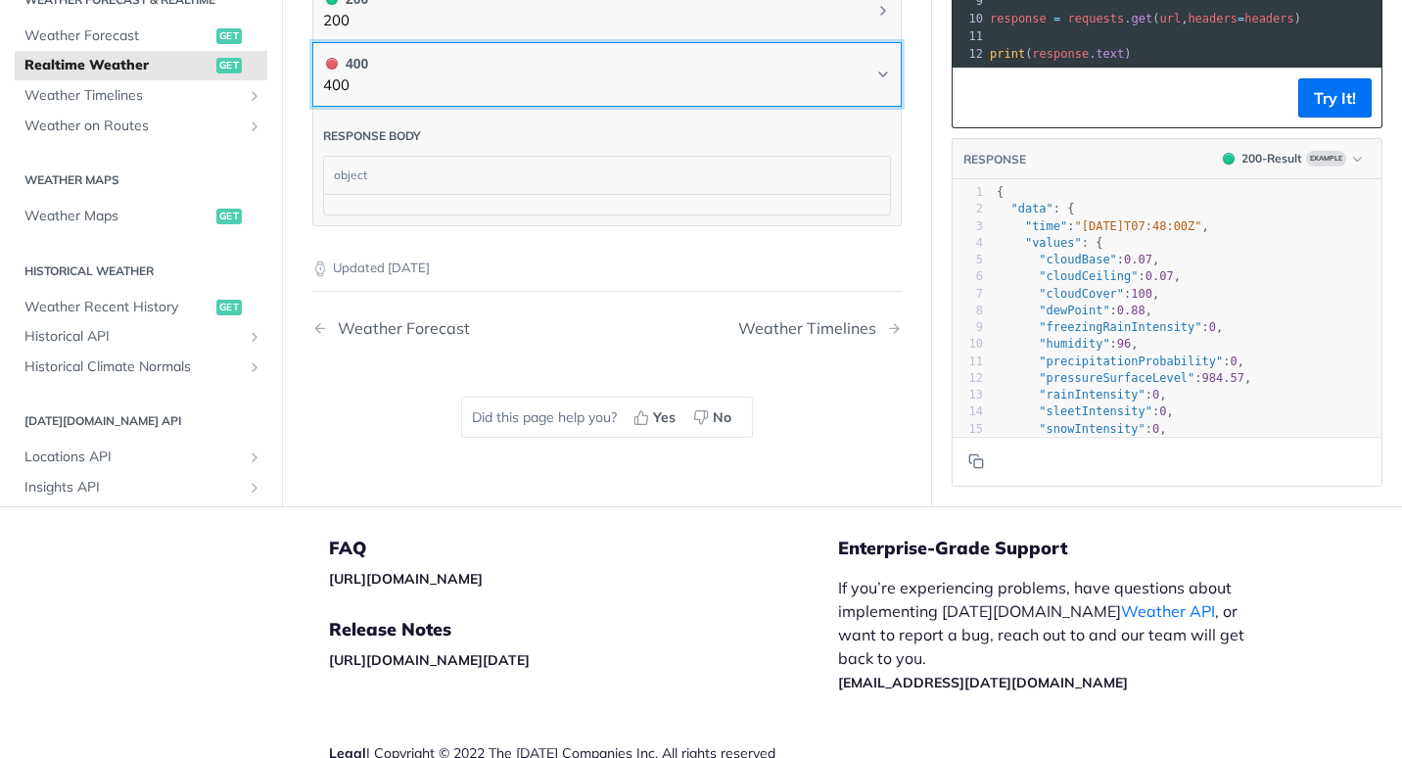
scroll to position [196, 0]
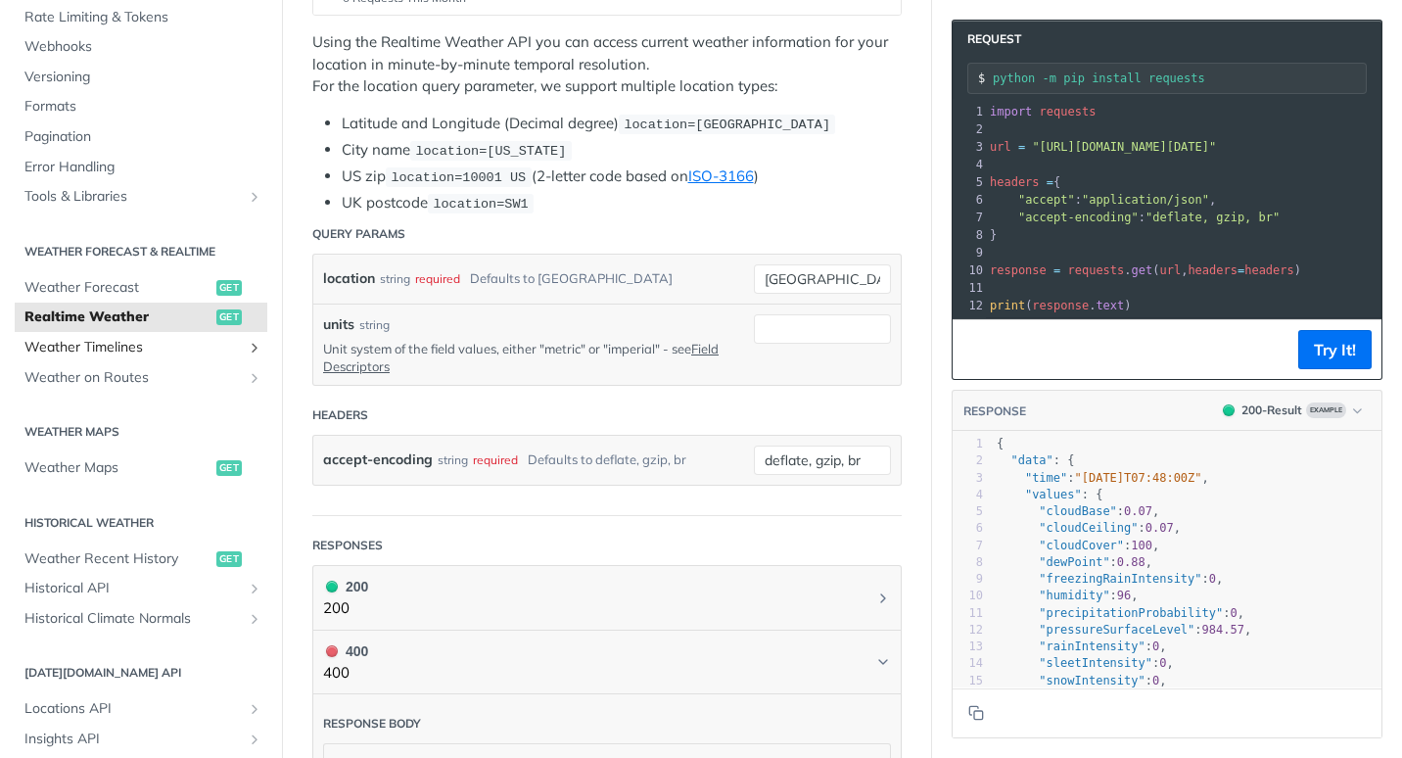
click at [100, 354] on span "Weather Timelines" at bounding box center [132, 348] width 217 height 20
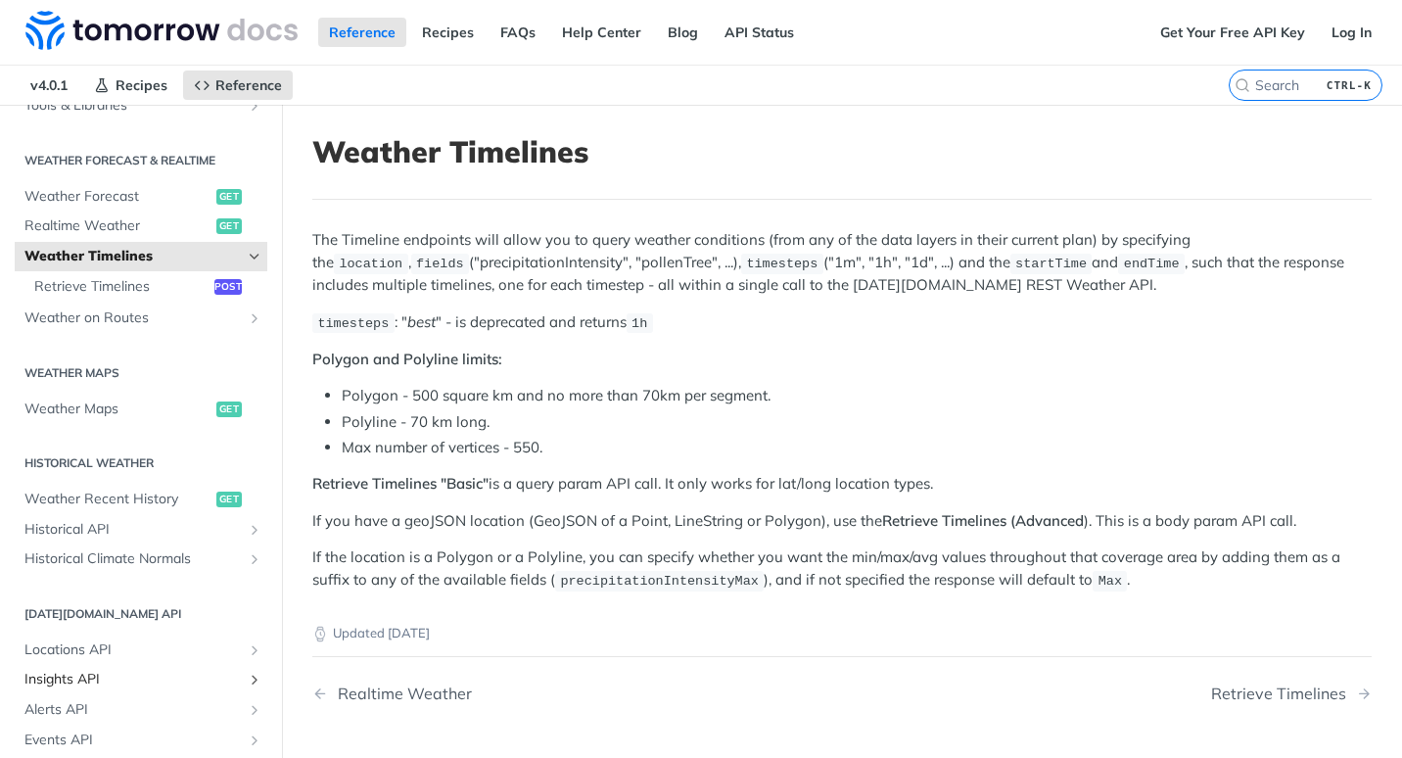
scroll to position [575, 0]
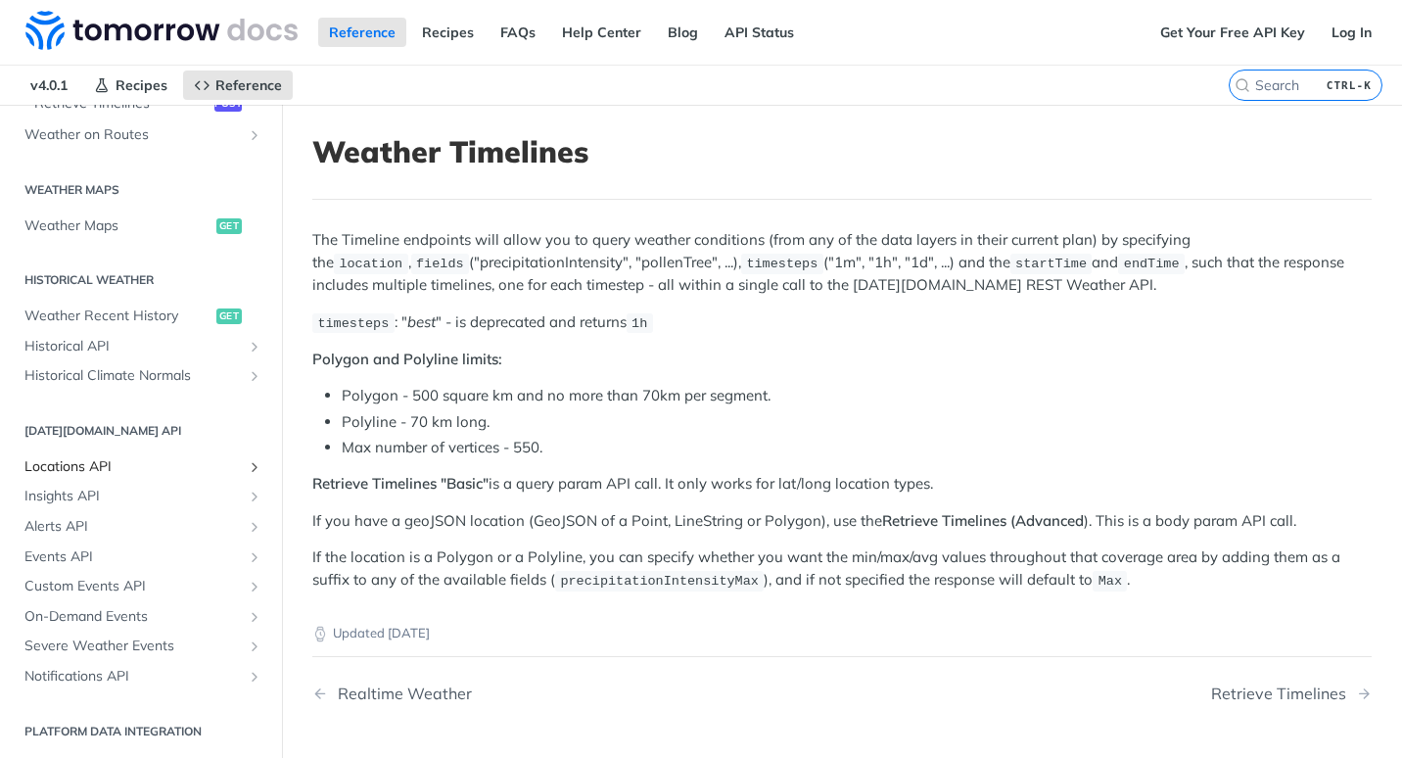
click at [89, 471] on span "Locations API" at bounding box center [132, 467] width 217 height 20
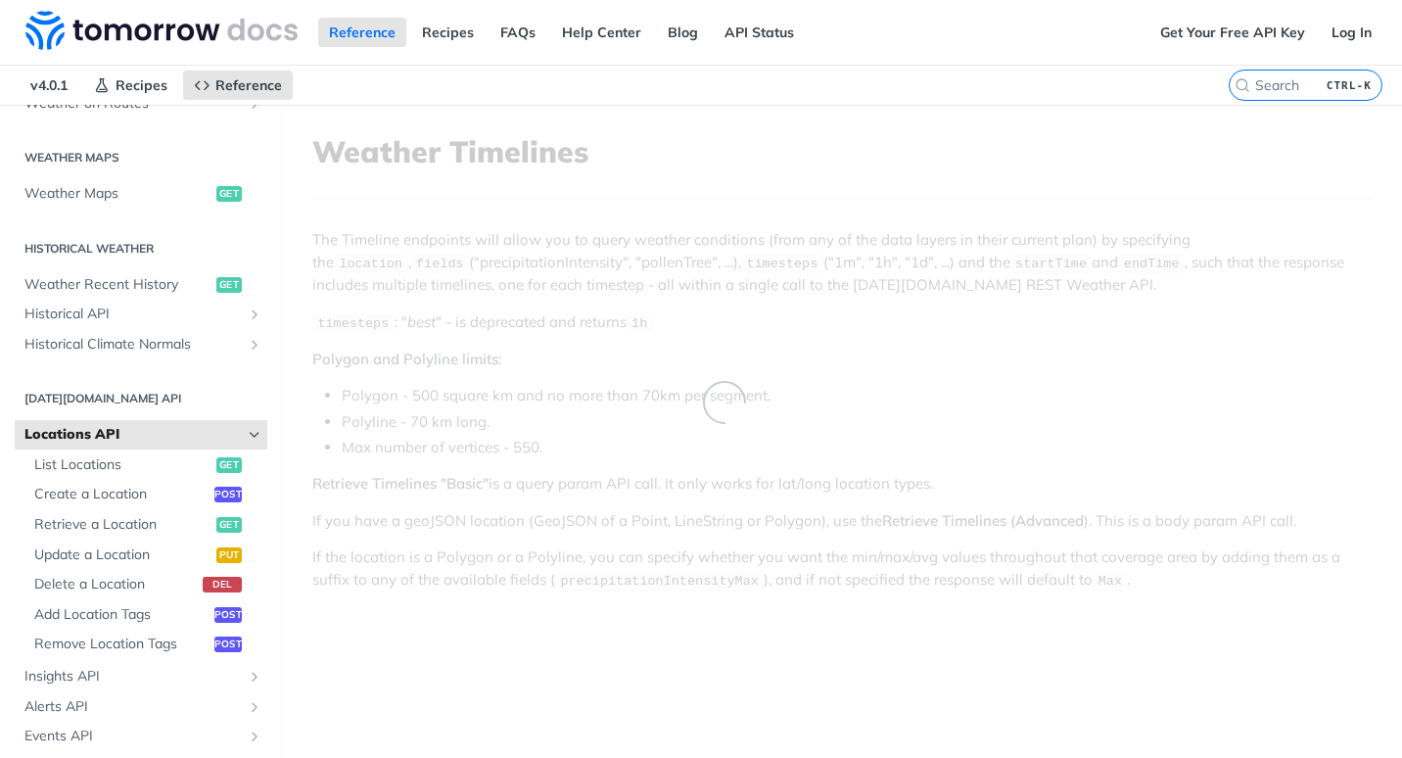
scroll to position [543, 0]
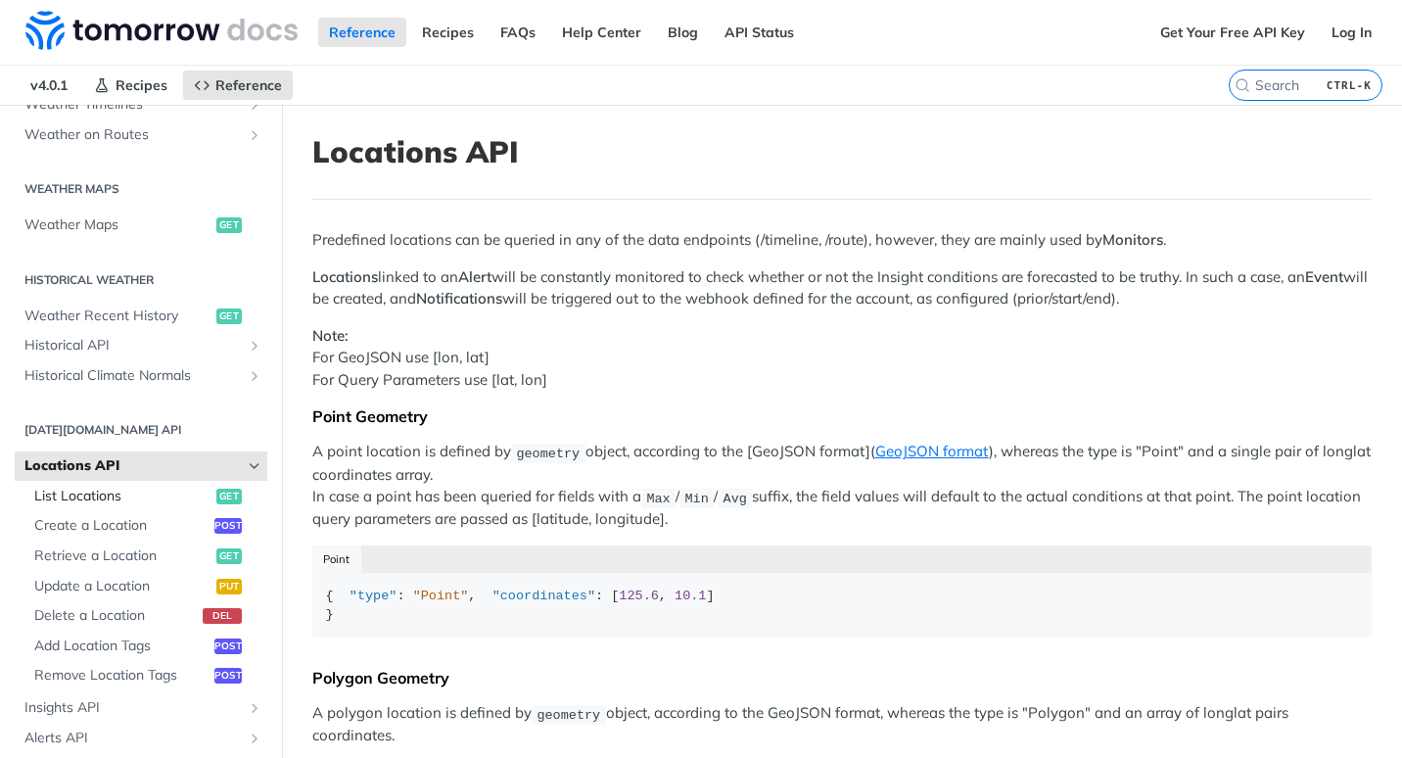
click at [88, 502] on span "List Locations" at bounding box center [122, 497] width 177 height 20
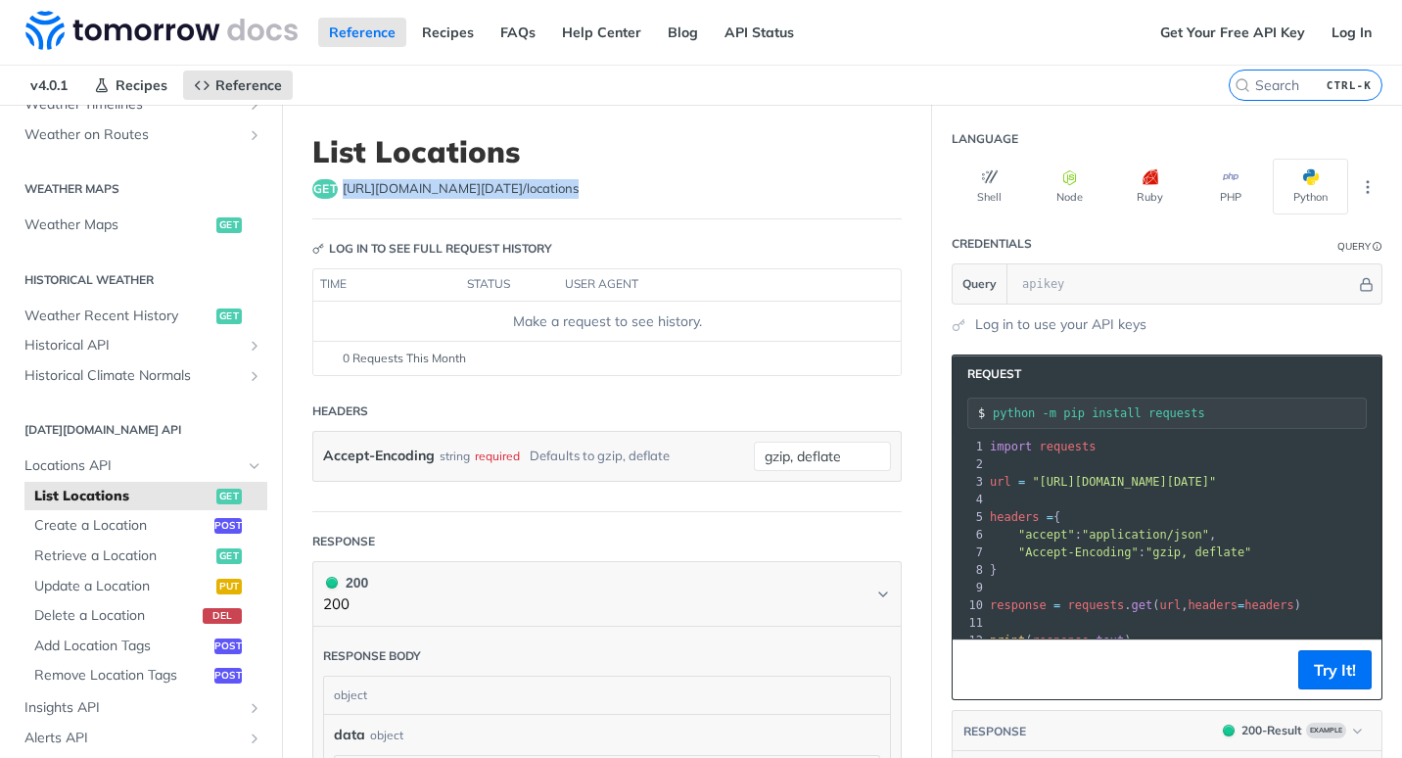
drag, startPoint x: 569, startPoint y: 202, endPoint x: 340, endPoint y: 181, distance: 230.0
click at [340, 181] on header "List Locations get [URL][DOMAIN_NAME][DATE] /locations" at bounding box center [606, 176] width 589 height 85
copy span "[URL][DOMAIN_NAME][DATE] /locations"
click at [1335, 37] on link "Log In" at bounding box center [1352, 32] width 62 height 29
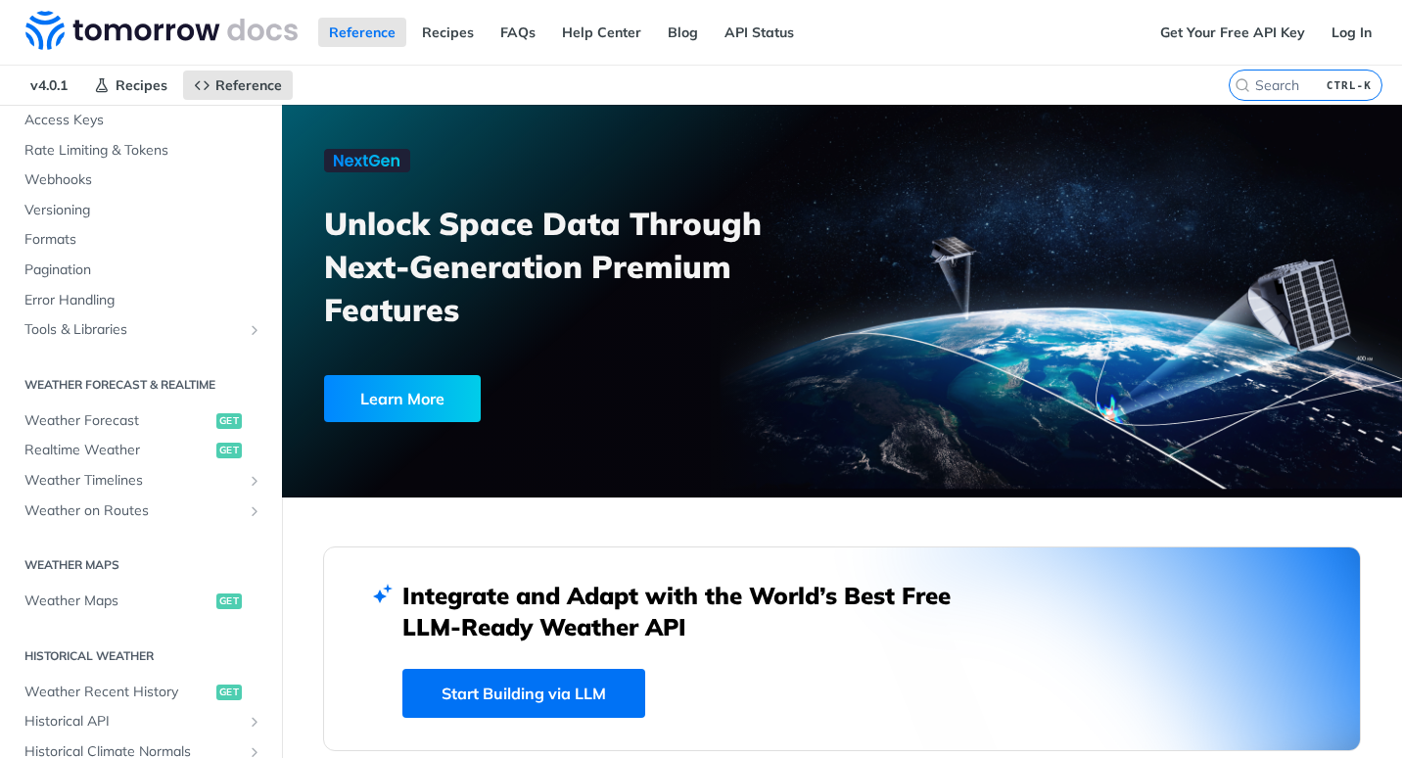
scroll to position [53, 0]
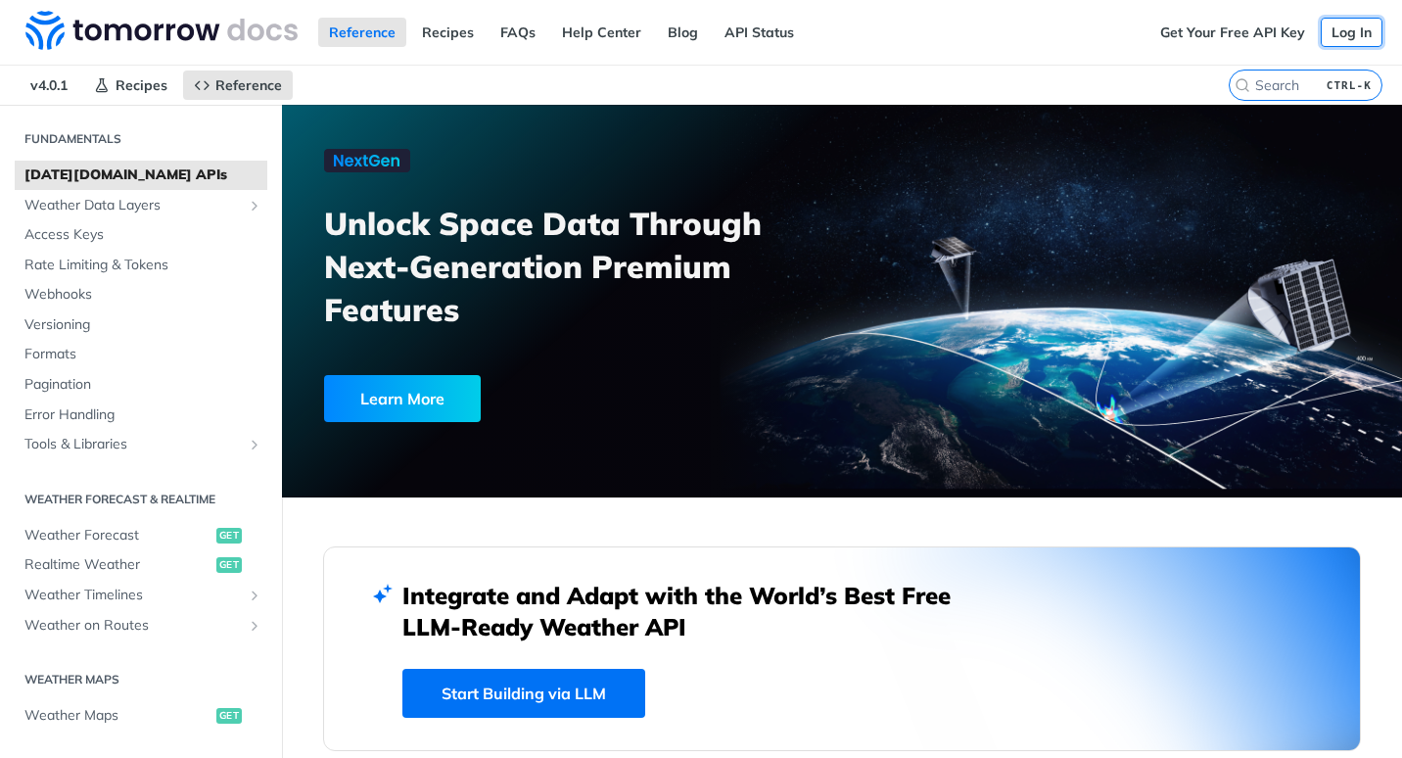
click at [1322, 29] on link "Log In" at bounding box center [1352, 32] width 62 height 29
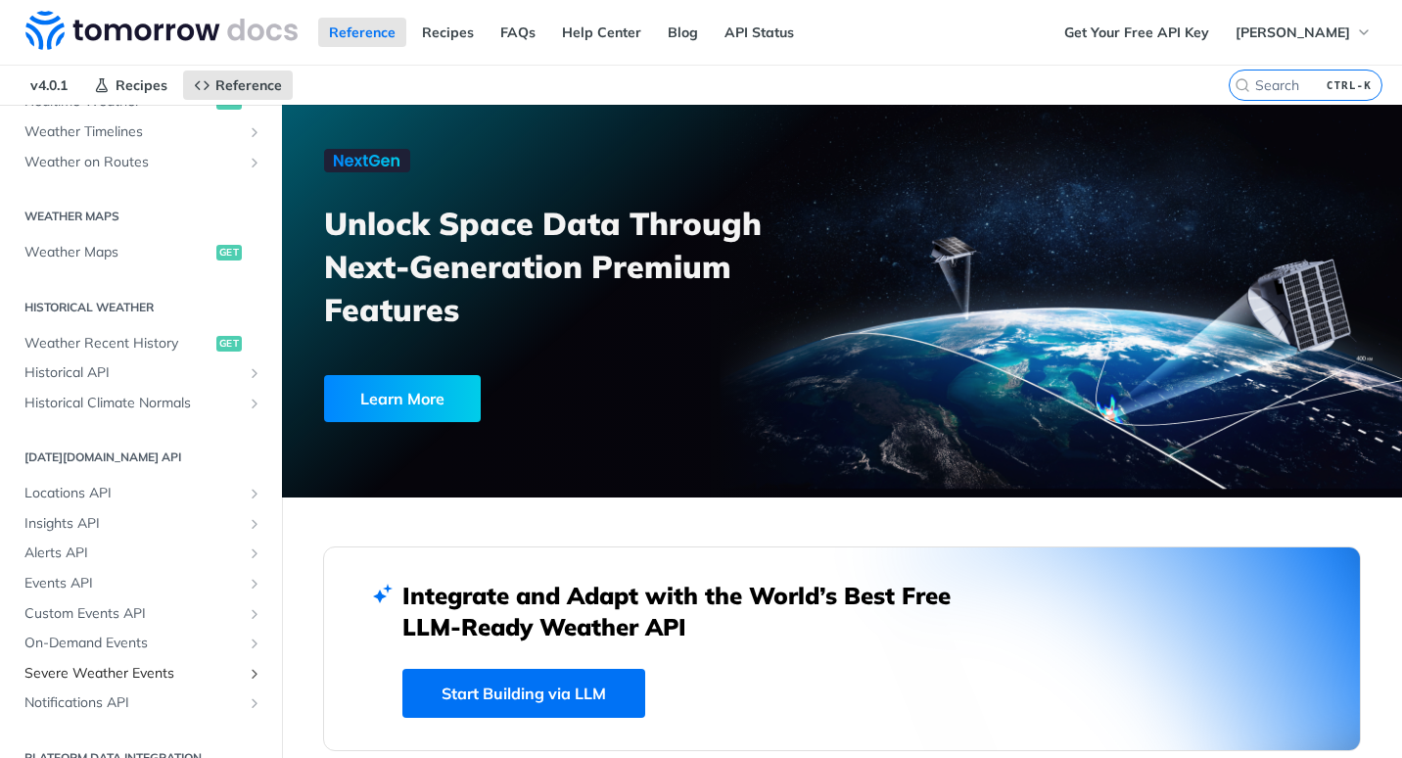
scroll to position [542, 0]
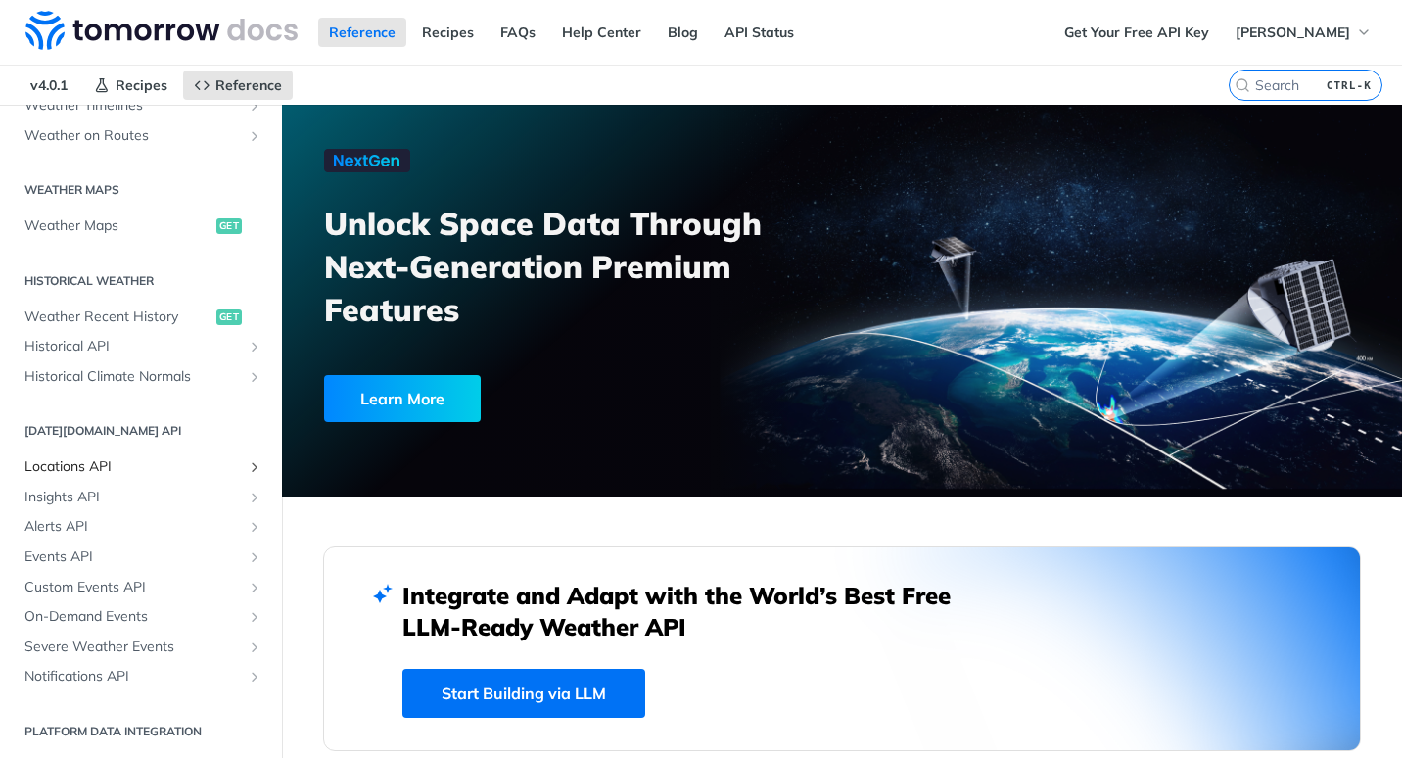
click at [114, 470] on span "Locations API" at bounding box center [132, 467] width 217 height 20
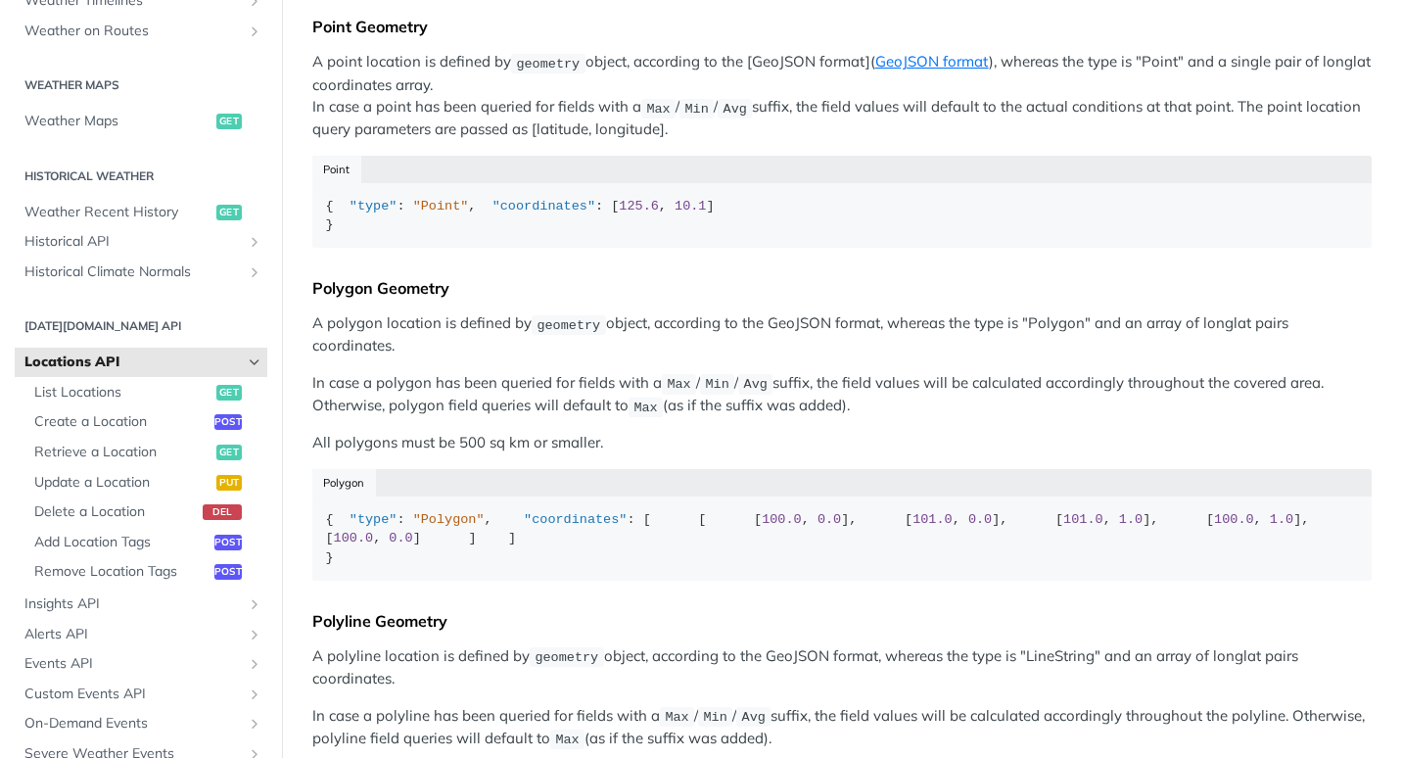
scroll to position [392, 0]
click at [85, 393] on span "List Locations" at bounding box center [122, 393] width 177 height 20
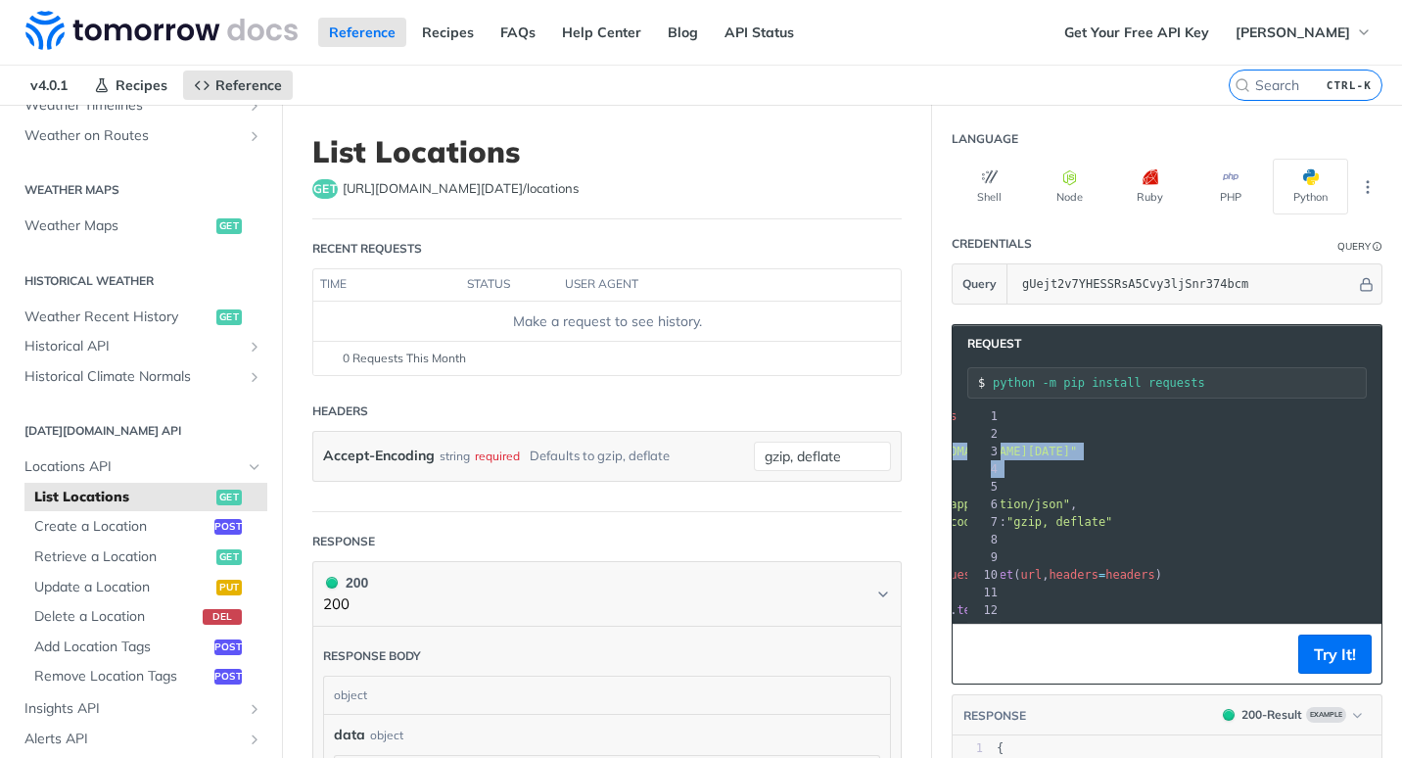
scroll to position [0, 154]
drag, startPoint x: 1016, startPoint y: 449, endPoint x: 1370, endPoint y: 452, distance: 354.4
click at [1370, 452] on section "Request python -m pip install requests xxxxxxxxxx 12 1 import requests 2 ​ 3 ur…" at bounding box center [1167, 683] width 470 height 758
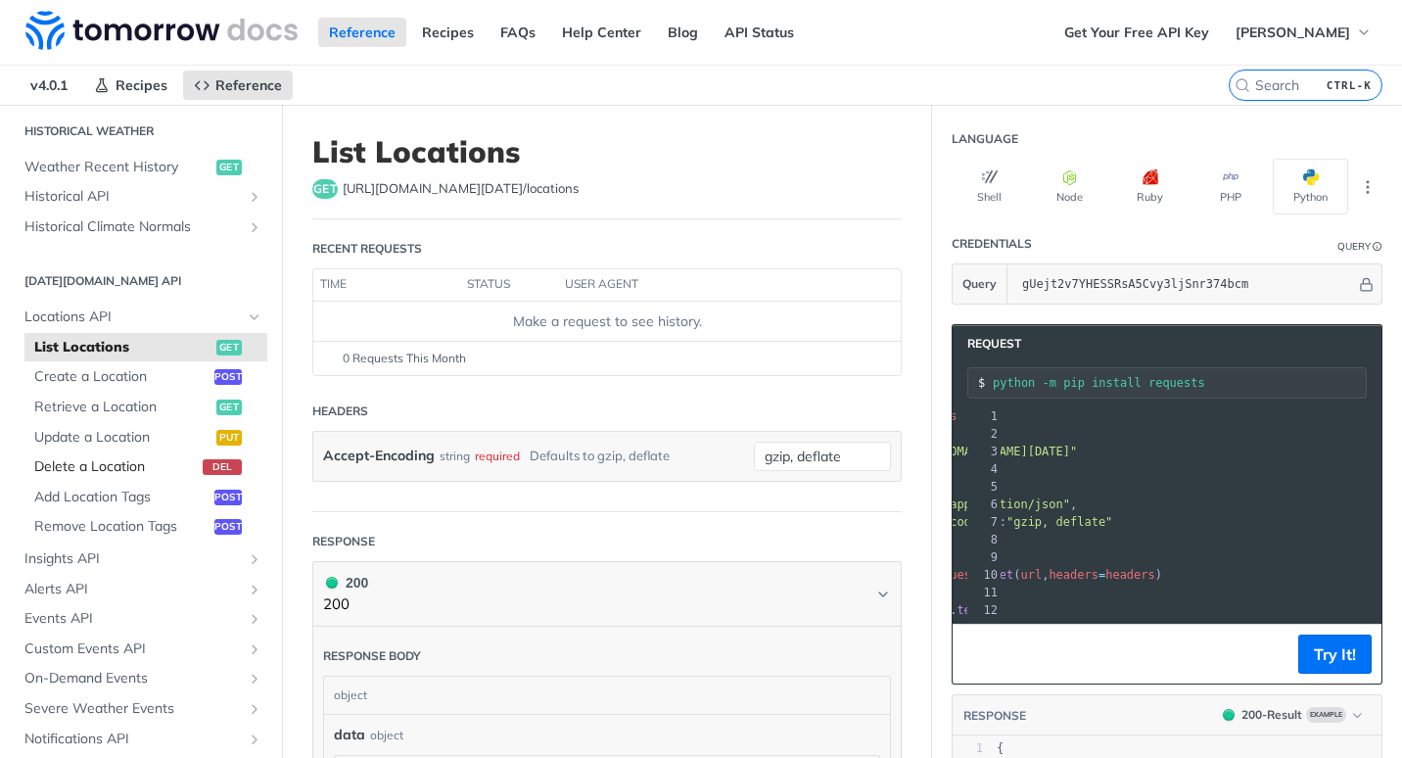
scroll to position [755, 0]
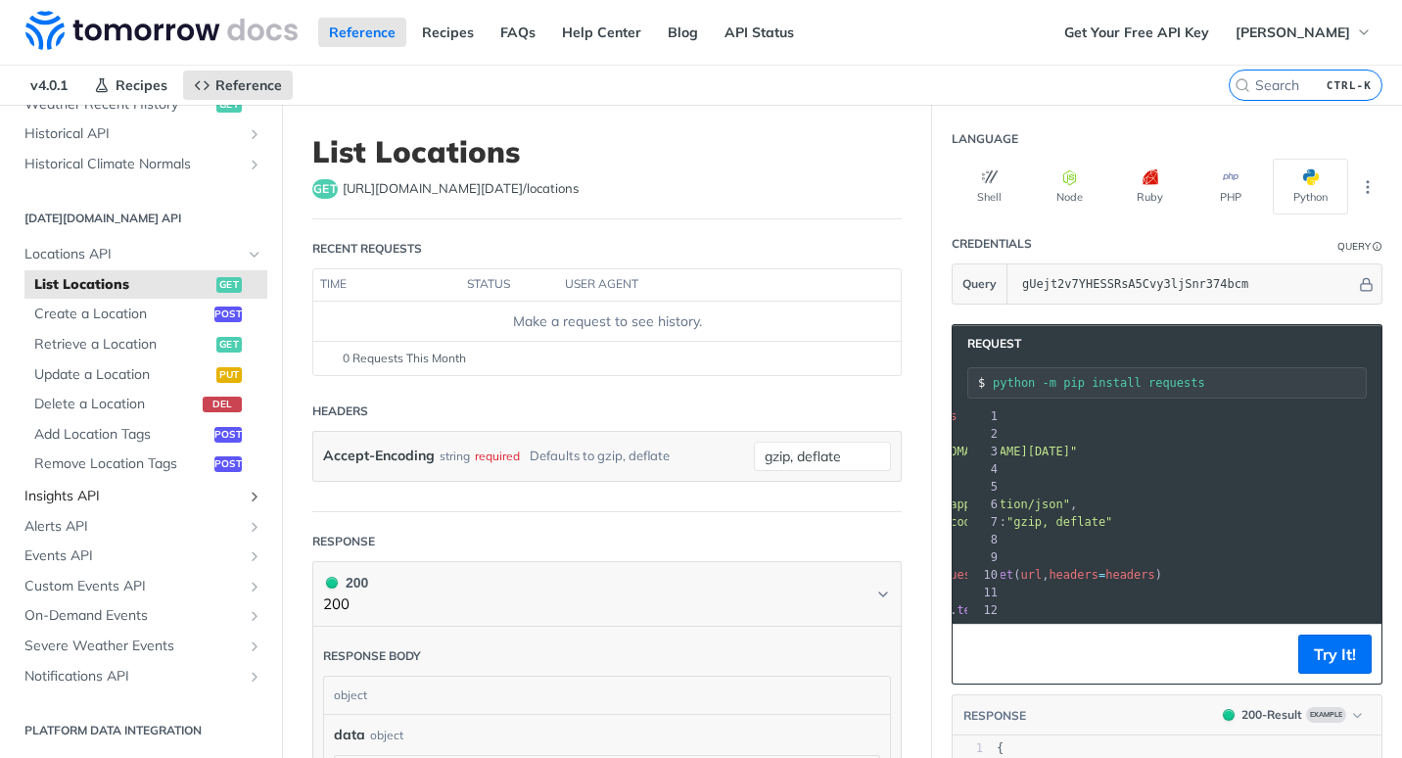
click at [66, 491] on span "Insights API" at bounding box center [132, 497] width 217 height 20
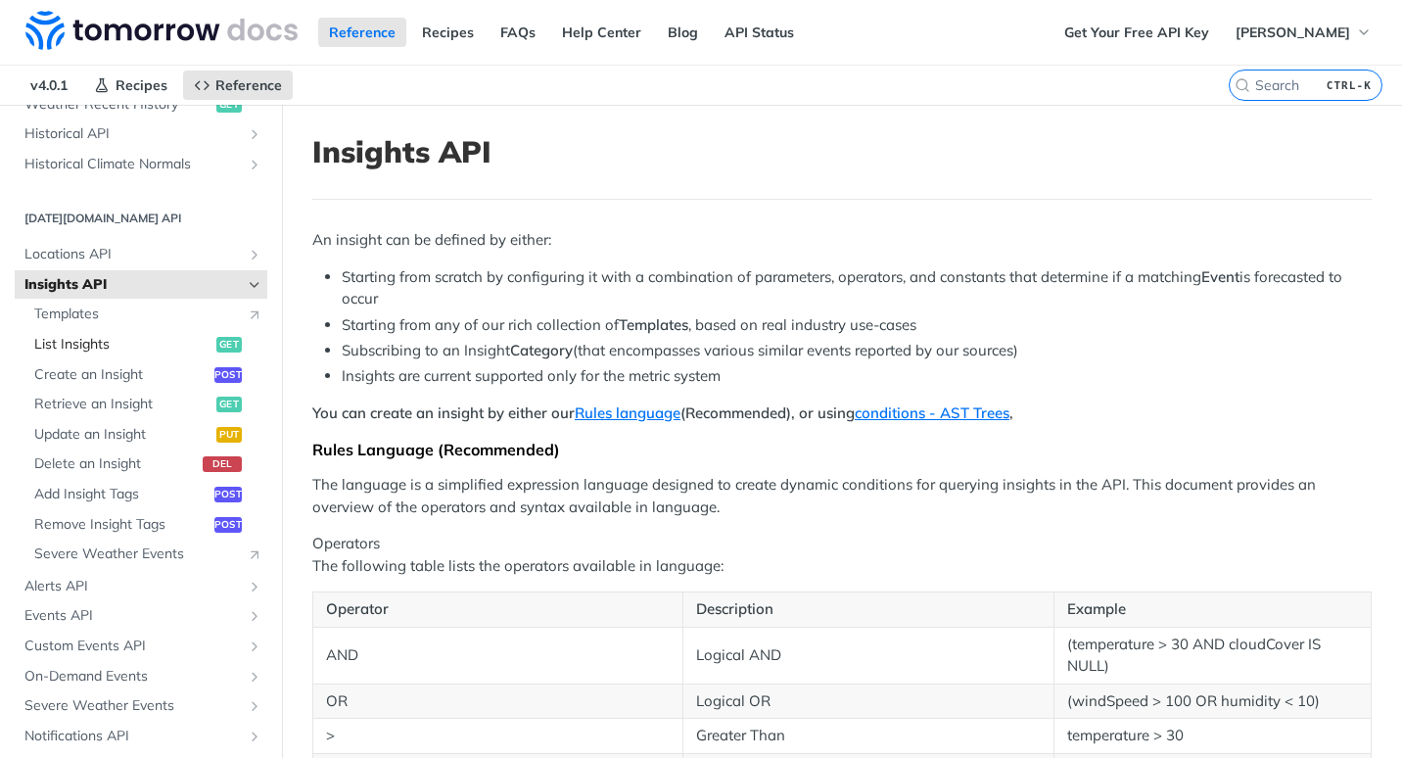
click at [110, 348] on span "List Insights" at bounding box center [122, 345] width 177 height 20
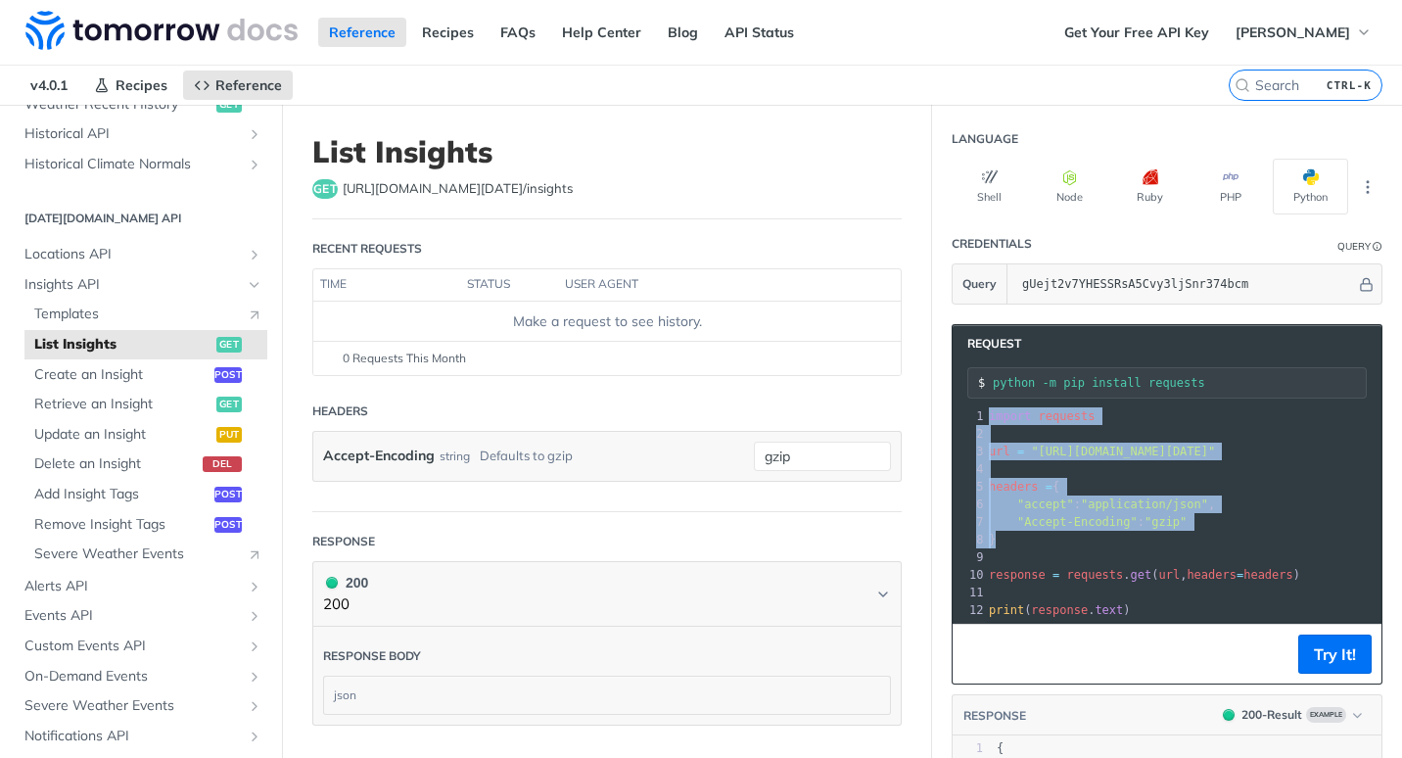
scroll to position [196, 0]
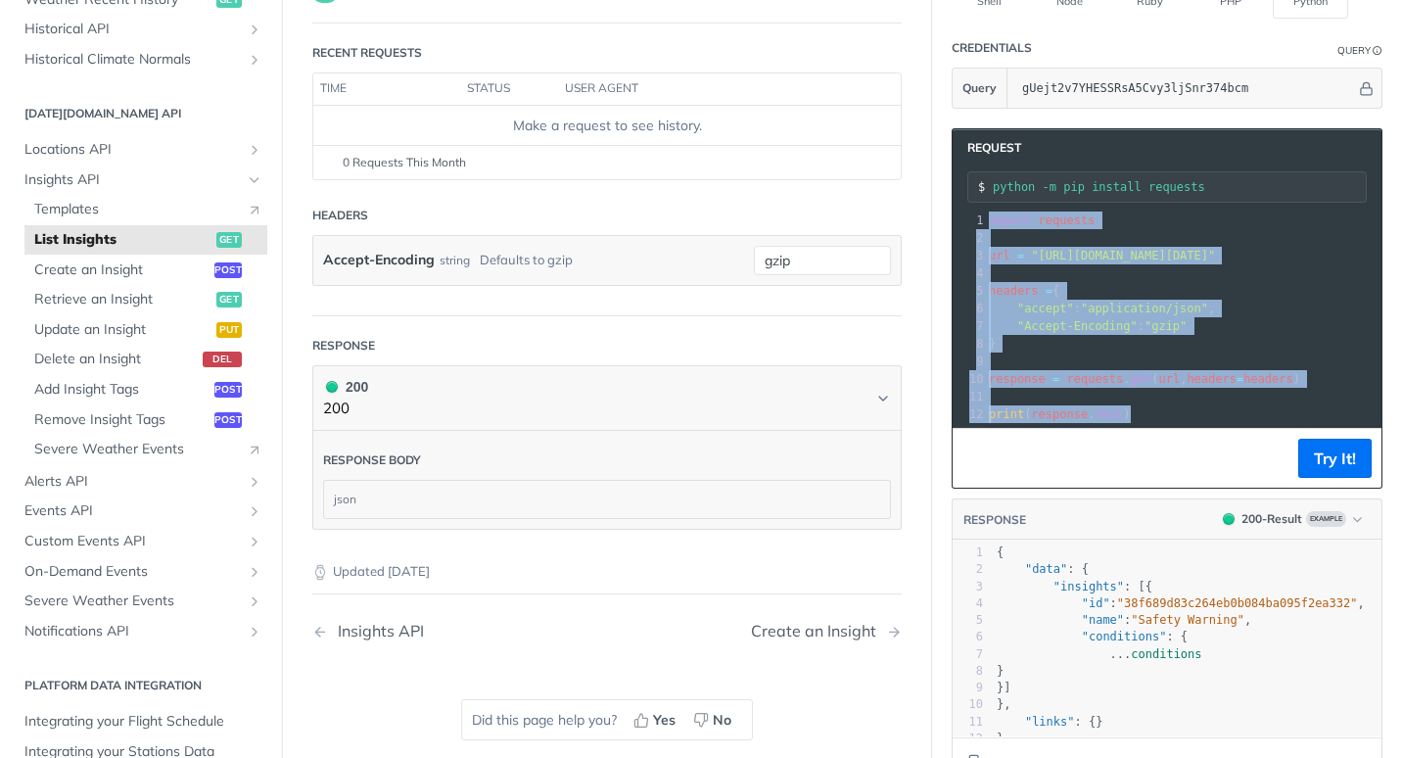
drag, startPoint x: 974, startPoint y: 417, endPoint x: 1146, endPoint y: 412, distance: 172.4
click at [1146, 412] on div "1 import requests 2 ​ 3 url = "https://api.tomorrow.io/v4/insights?apikey=gUejt…" at bounding box center [1256, 316] width 543 height 211
copy div "import requests 2 ​ 3 url = "https://api.tomorrow.io/v4/insights?apikey=gUejt2v…"
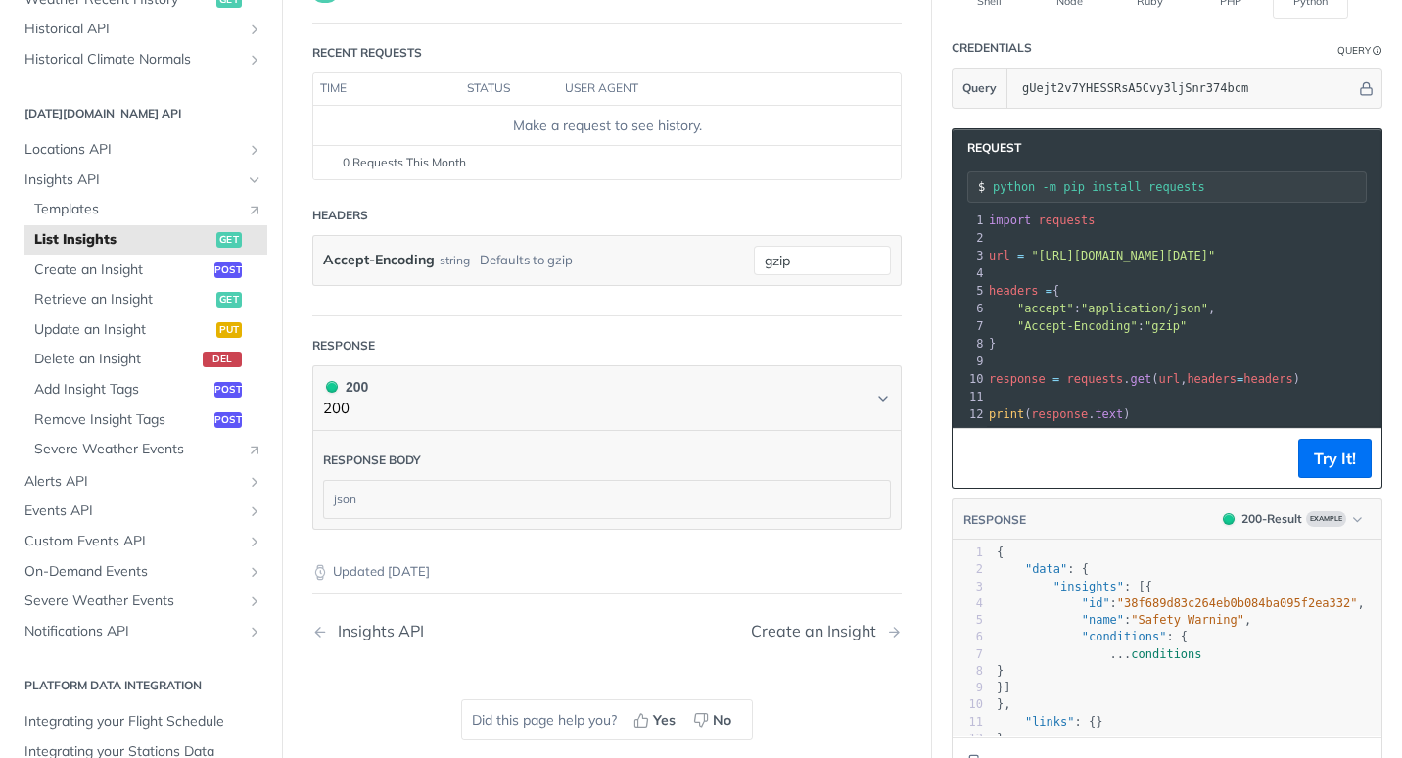
click at [499, 497] on div "json" at bounding box center [607, 499] width 566 height 37
